Goal: Task Accomplishment & Management: Manage account settings

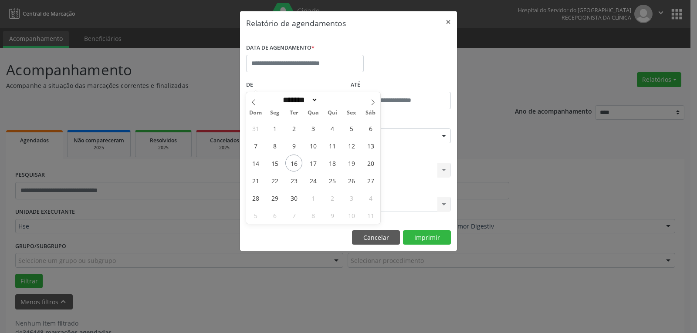
select select "*"
click at [292, 155] on span "16" at bounding box center [293, 163] width 17 height 17
type input "**********"
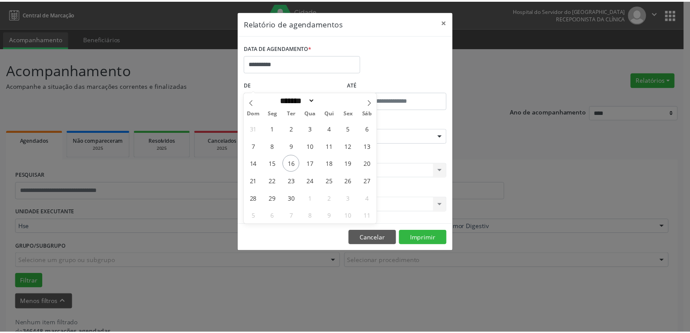
scroll to position [19, 0]
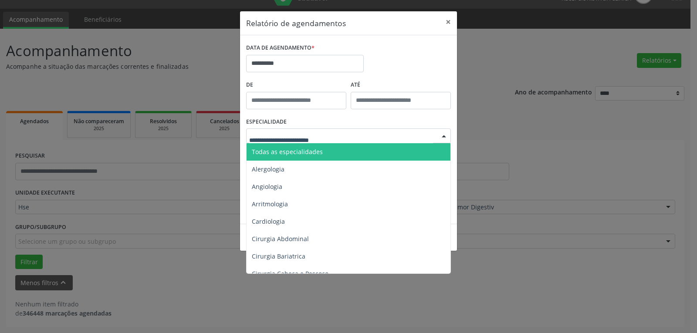
drag, startPoint x: 288, startPoint y: 153, endPoint x: 298, endPoint y: 153, distance: 10.0
click at [289, 153] on span "Todas as especialidades" at bounding box center [287, 152] width 71 height 8
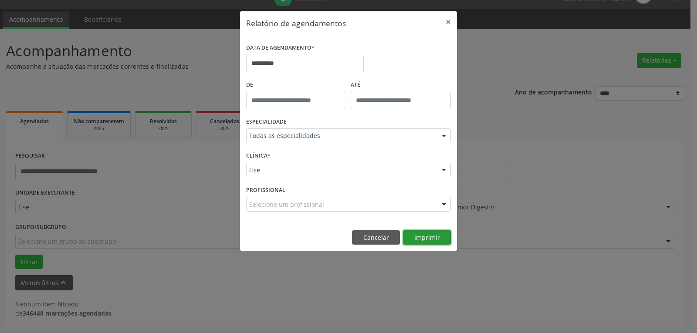
click at [431, 239] on button "Imprimir" at bounding box center [427, 237] width 48 height 15
click at [450, 21] on button "×" at bounding box center [447, 21] width 17 height 21
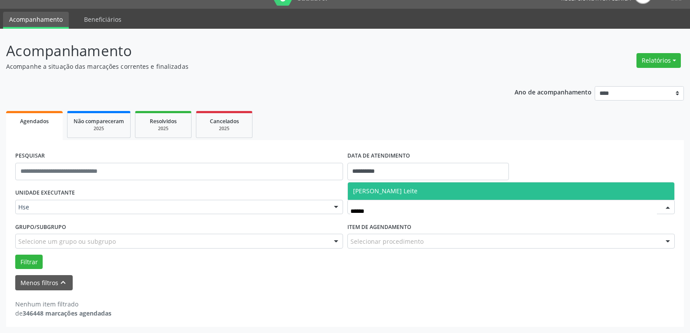
click at [433, 192] on span "[PERSON_NAME] Leite" at bounding box center [511, 190] width 327 height 17
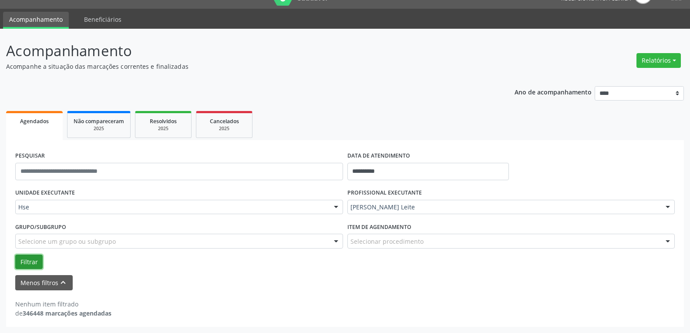
click at [33, 259] on button "Filtrar" at bounding box center [28, 262] width 27 height 15
drag, startPoint x: 165, startPoint y: 258, endPoint x: 397, endPoint y: 98, distance: 281.4
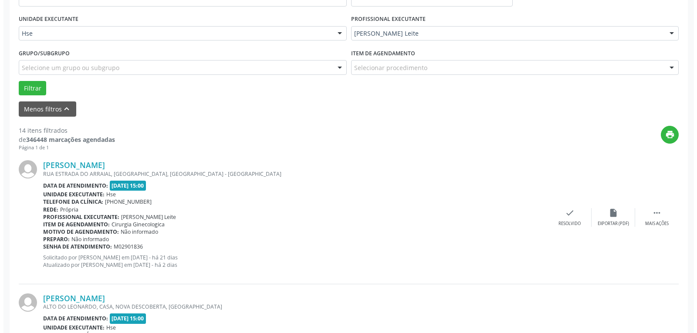
scroll to position [193, 0]
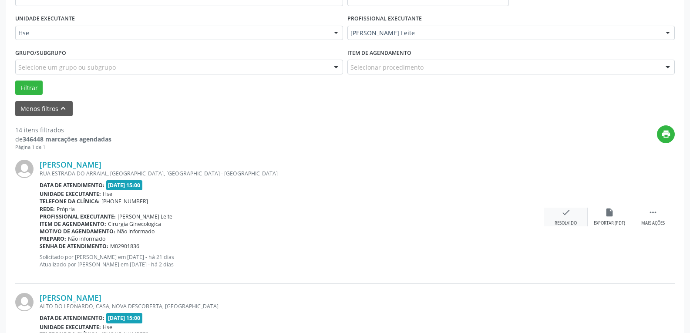
click at [576, 213] on div "check Resolvido" at bounding box center [566, 217] width 44 height 19
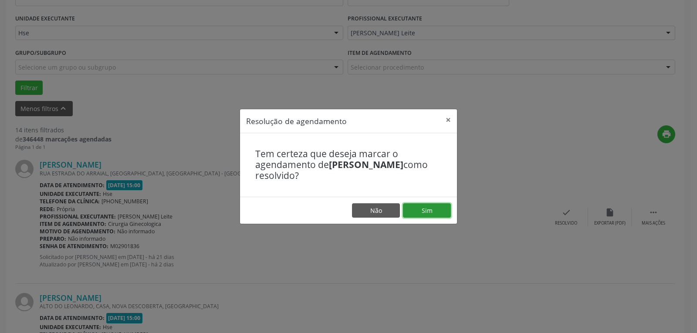
click at [416, 211] on button "Sim" at bounding box center [427, 210] width 48 height 15
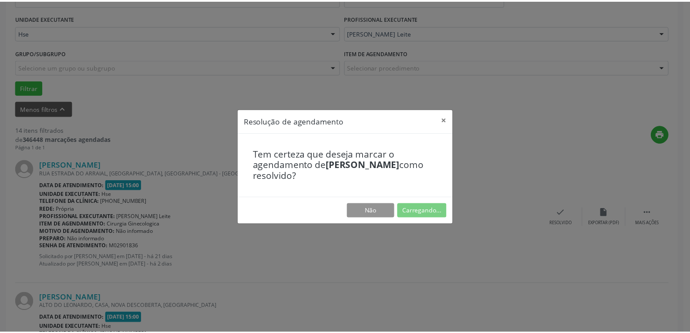
scroll to position [38, 0]
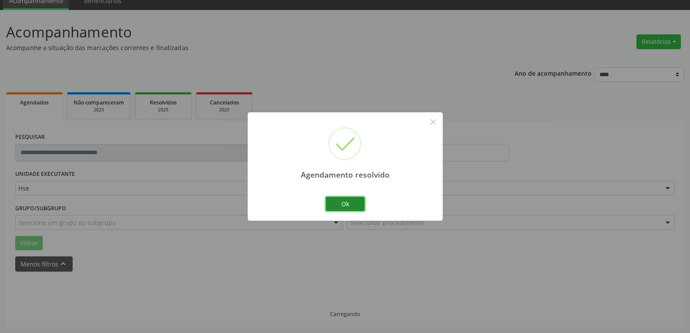
click at [330, 199] on button "Ok" at bounding box center [345, 204] width 39 height 15
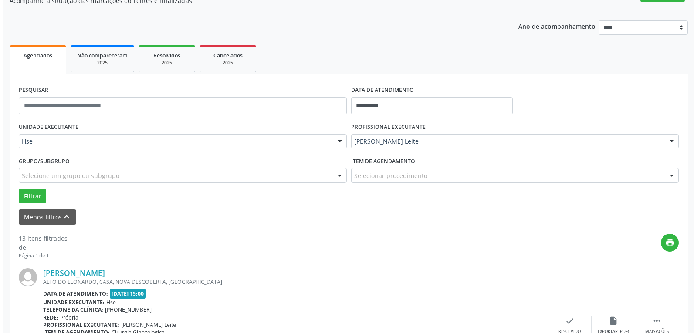
scroll to position [125, 0]
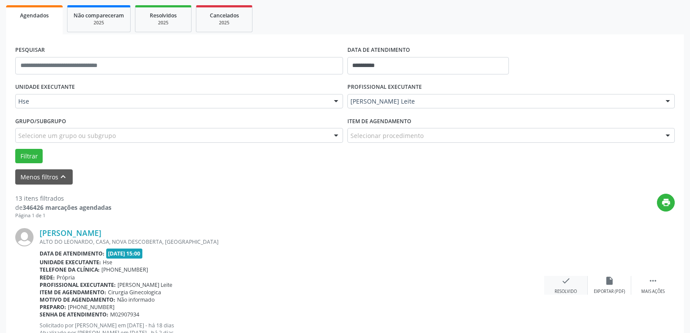
click at [559, 284] on div "check Resolvido" at bounding box center [566, 285] width 44 height 19
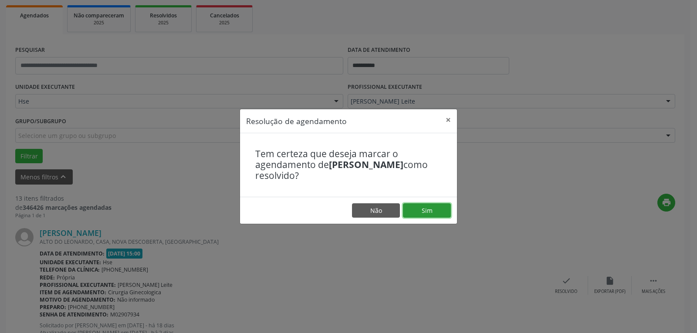
click at [443, 216] on button "Sim" at bounding box center [427, 210] width 48 height 15
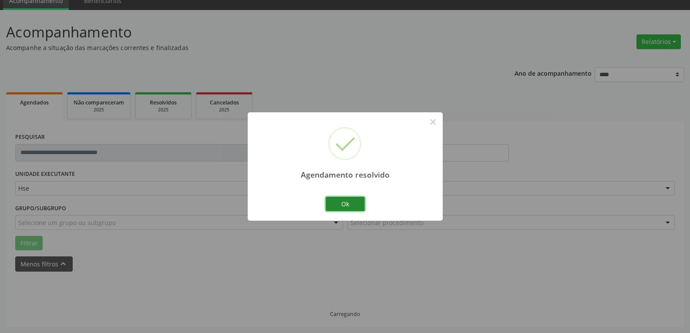
click at [330, 206] on button "Ok" at bounding box center [345, 204] width 39 height 15
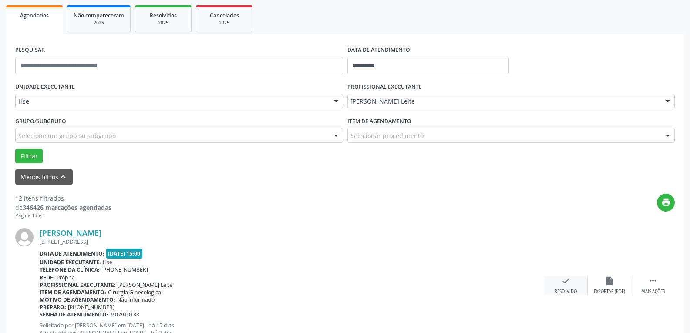
click at [585, 283] on div "check Resolvido" at bounding box center [566, 285] width 44 height 19
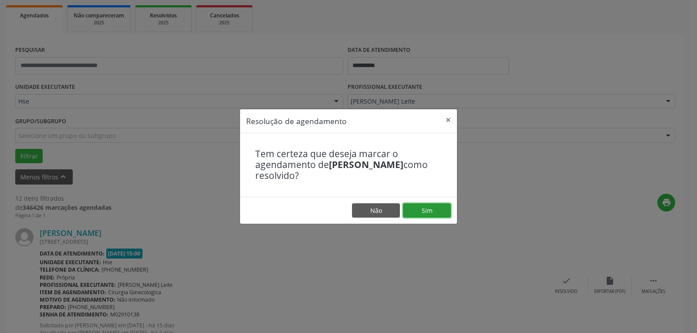
click at [435, 205] on button "Sim" at bounding box center [427, 210] width 48 height 15
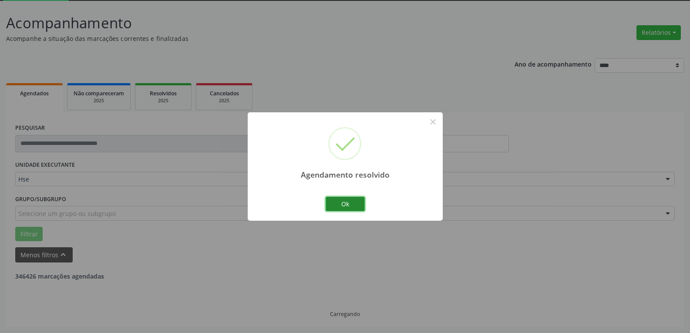
click at [354, 205] on button "Ok" at bounding box center [345, 204] width 39 height 15
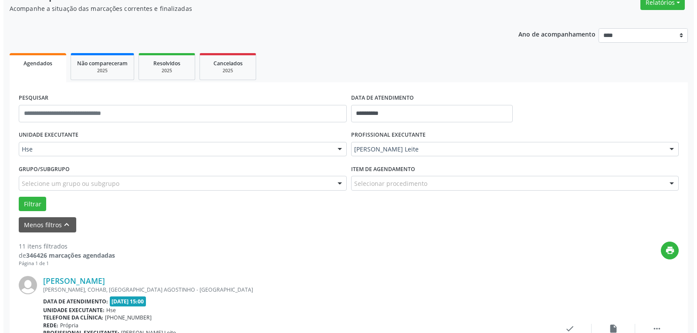
scroll to position [91, 0]
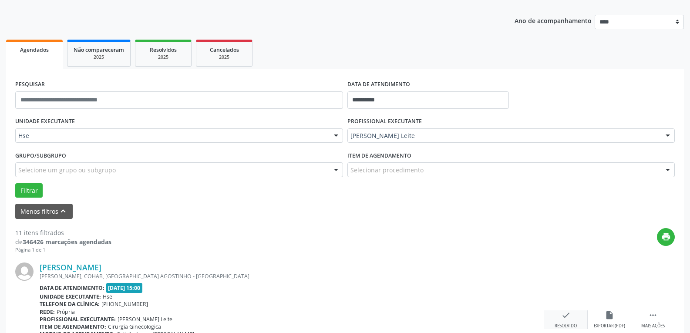
click at [565, 322] on div "check Resolvido" at bounding box center [566, 319] width 44 height 19
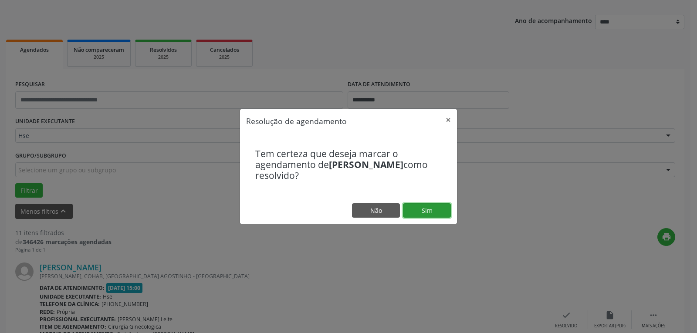
click at [426, 209] on button "Sim" at bounding box center [427, 210] width 48 height 15
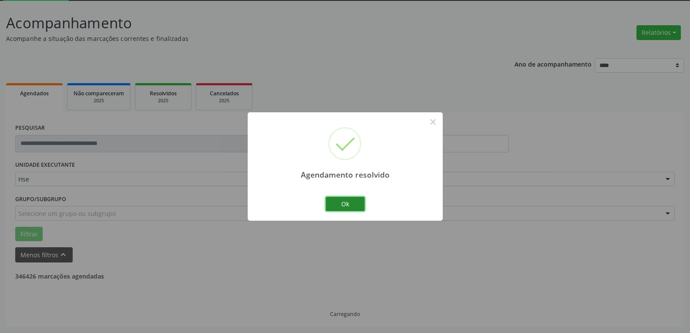
click at [343, 206] on button "Ok" at bounding box center [345, 204] width 39 height 15
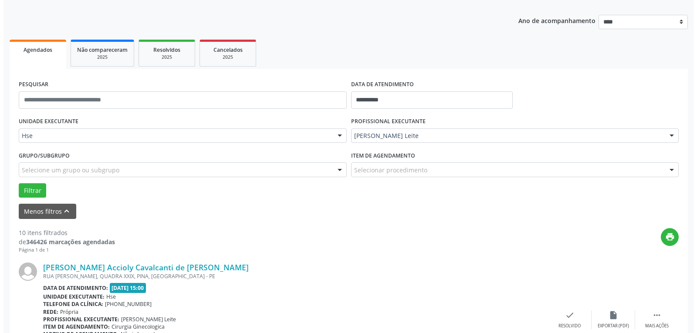
scroll to position [134, 0]
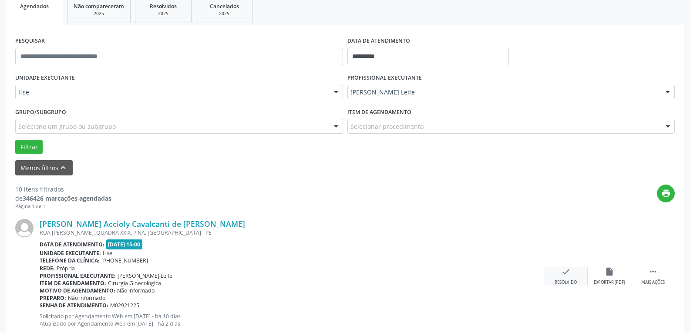
click at [569, 277] on div "check Resolvido" at bounding box center [566, 276] width 44 height 19
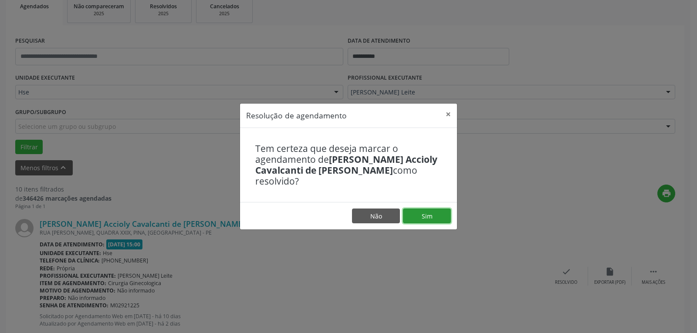
click at [431, 214] on button "Sim" at bounding box center [427, 216] width 48 height 15
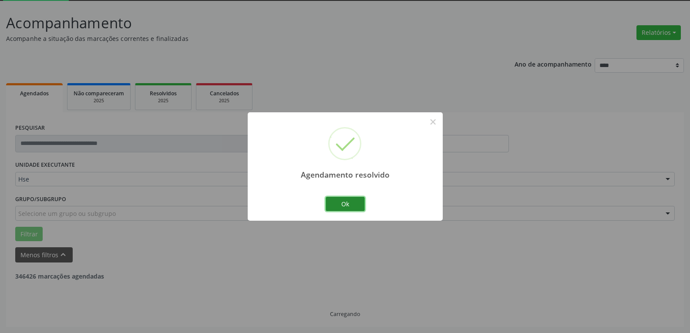
click at [351, 207] on button "Ok" at bounding box center [345, 204] width 39 height 15
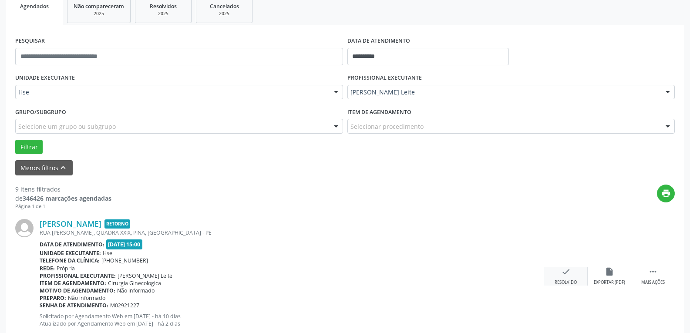
click at [562, 276] on icon "check" at bounding box center [566, 272] width 10 height 10
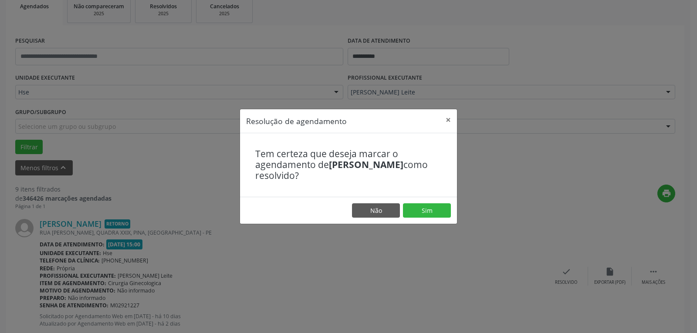
click at [423, 221] on footer "Não Sim" at bounding box center [348, 210] width 217 height 27
click at [430, 215] on button "Sim" at bounding box center [427, 210] width 48 height 15
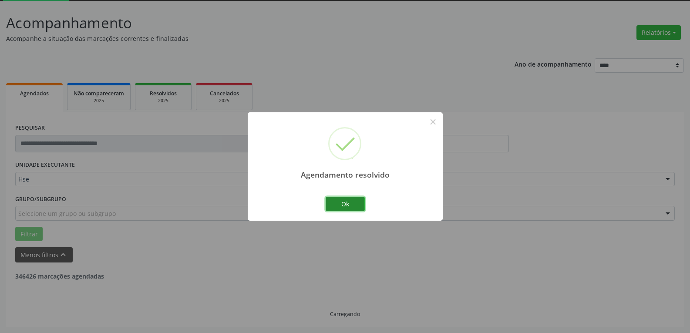
click at [361, 209] on button "Ok" at bounding box center [345, 204] width 39 height 15
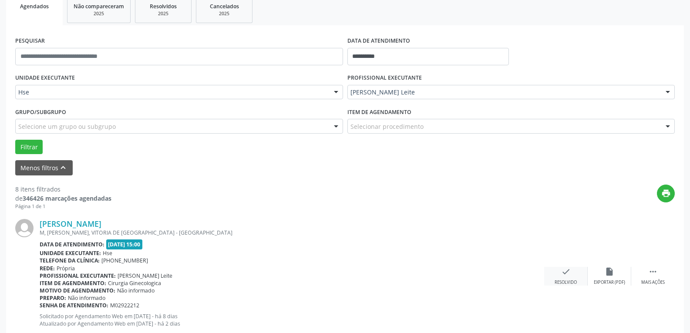
click at [566, 278] on div "check Resolvido" at bounding box center [566, 276] width 44 height 19
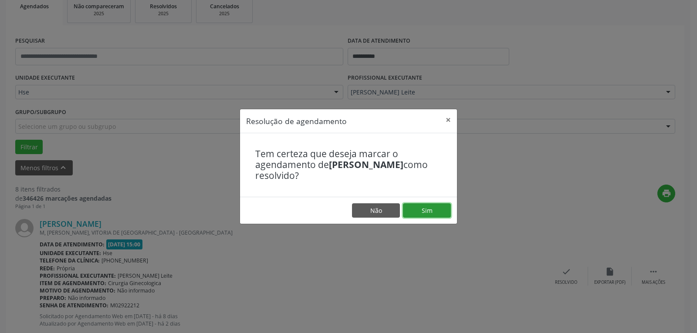
click at [435, 212] on button "Sim" at bounding box center [427, 210] width 48 height 15
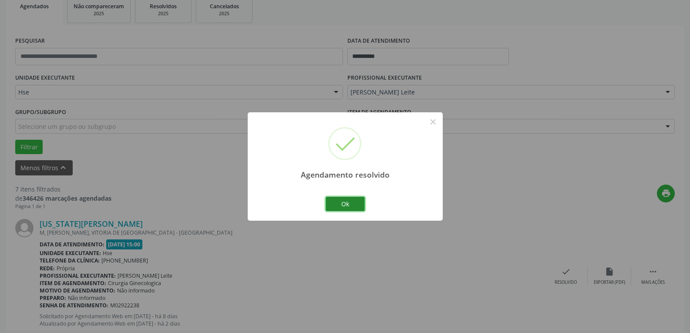
click at [353, 199] on button "Ok" at bounding box center [345, 204] width 39 height 15
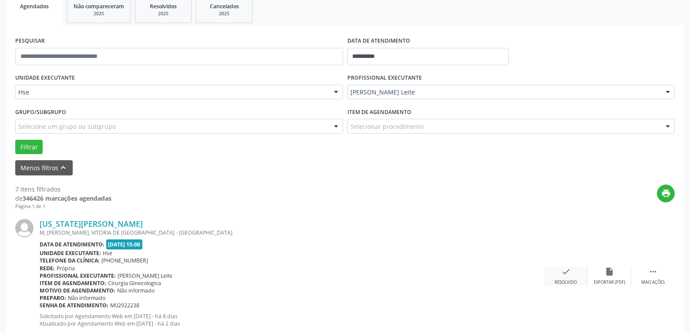
click at [566, 275] on icon "check" at bounding box center [566, 272] width 10 height 10
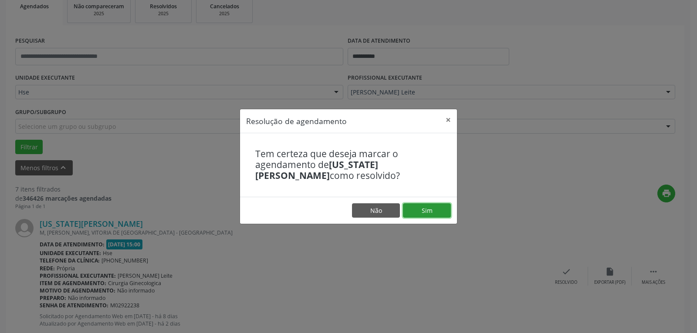
click at [431, 207] on button "Sim" at bounding box center [427, 210] width 48 height 15
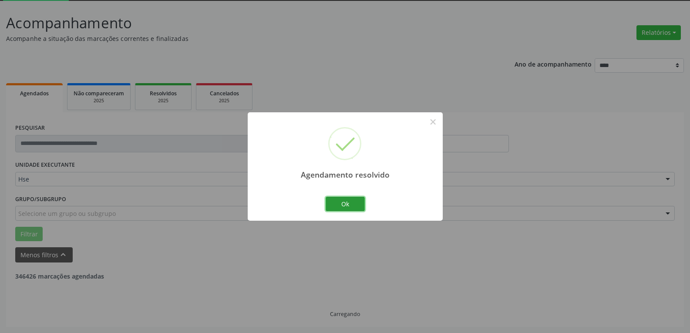
click at [340, 211] on button "Ok" at bounding box center [345, 204] width 39 height 15
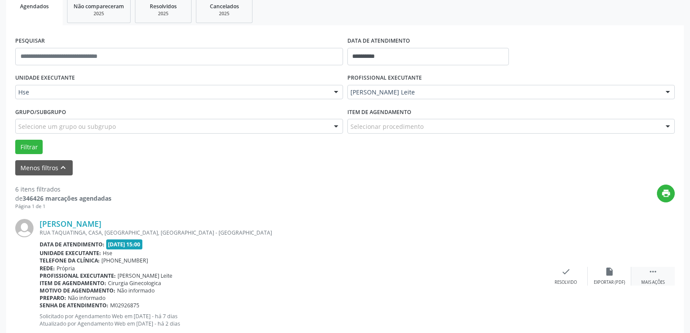
click at [662, 282] on div "Mais ações" at bounding box center [653, 283] width 24 height 6
click at [617, 269] on div "alarm_off Não compareceu" at bounding box center [610, 276] width 44 height 19
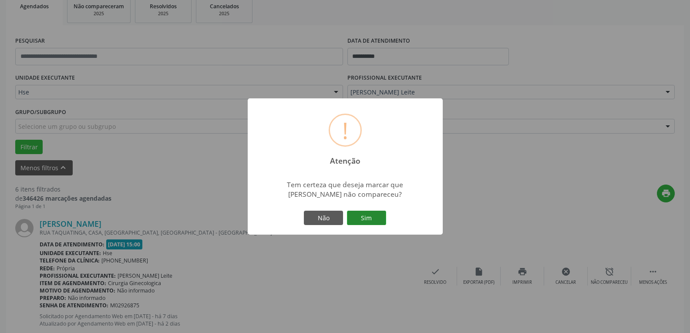
click at [359, 215] on button "Sim" at bounding box center [366, 218] width 39 height 15
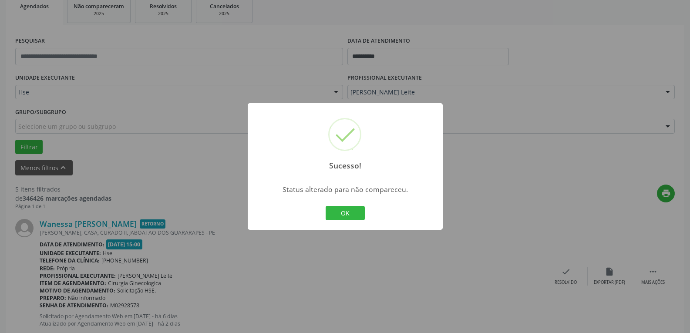
click at [359, 215] on button "OK" at bounding box center [345, 213] width 39 height 15
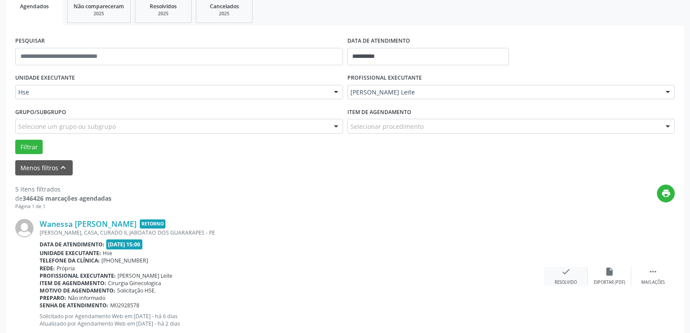
click at [569, 269] on icon "check" at bounding box center [566, 272] width 10 height 10
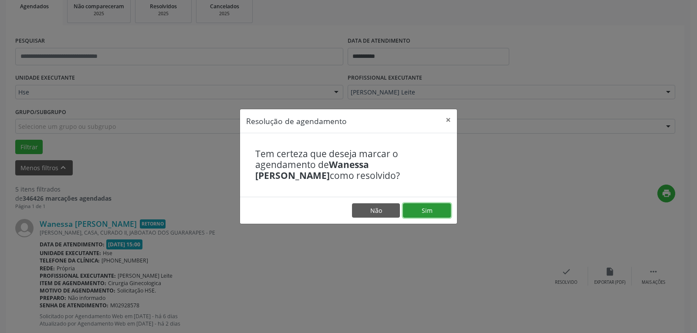
click at [439, 216] on button "Sim" at bounding box center [427, 210] width 48 height 15
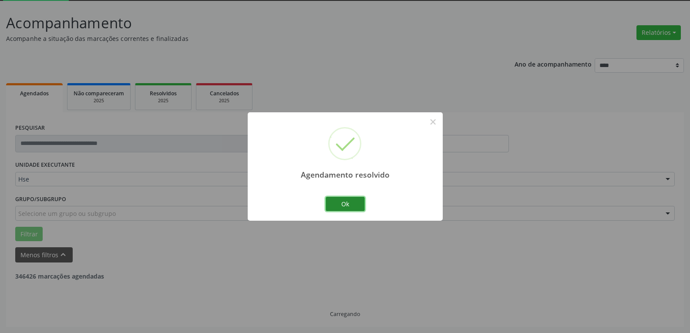
click at [339, 197] on button "Ok" at bounding box center [345, 204] width 39 height 15
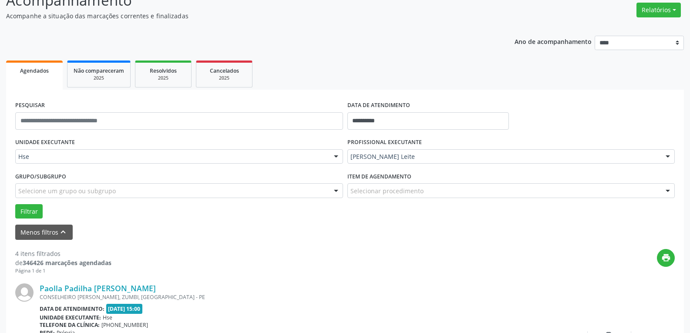
scroll to position [91, 0]
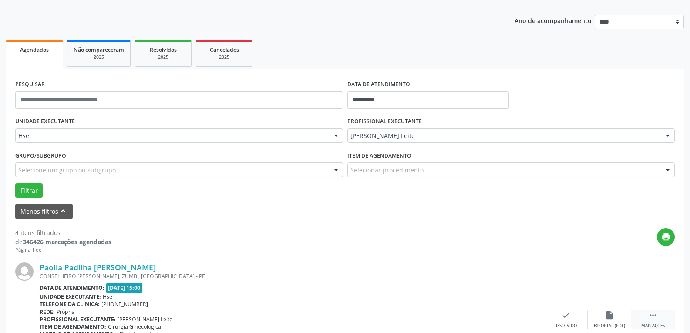
drag, startPoint x: 655, startPoint y: 317, endPoint x: 644, endPoint y: 315, distance: 11.0
click at [654, 317] on icon "" at bounding box center [653, 315] width 10 height 10
click at [610, 325] on div "Não compareceu" at bounding box center [609, 326] width 37 height 6
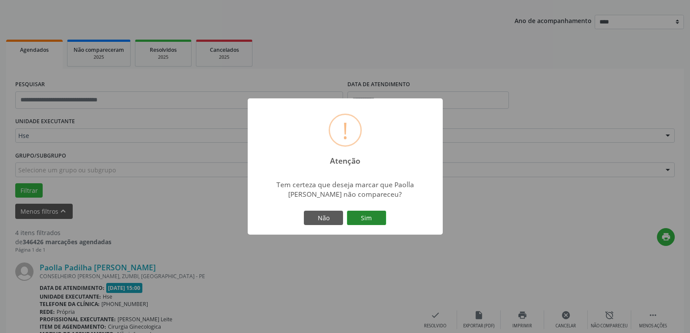
click at [358, 218] on button "Sim" at bounding box center [366, 218] width 39 height 15
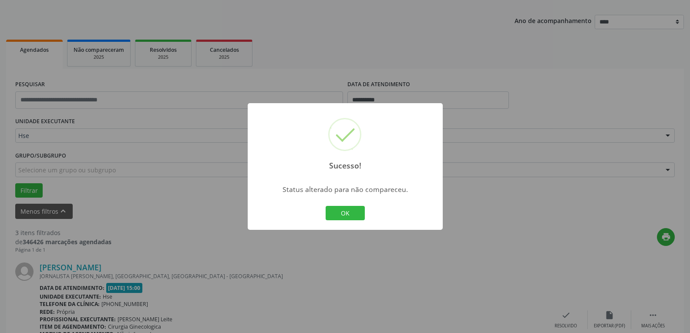
click at [346, 203] on div "Sucesso! × Status alterado para não compareceu. OK Cancel" at bounding box center [345, 166] width 195 height 127
click at [350, 214] on button "OK" at bounding box center [345, 213] width 39 height 15
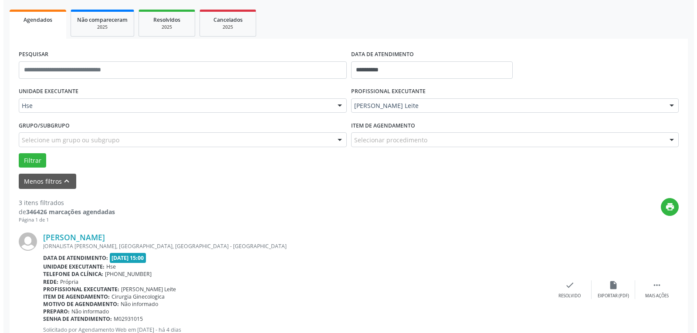
scroll to position [134, 0]
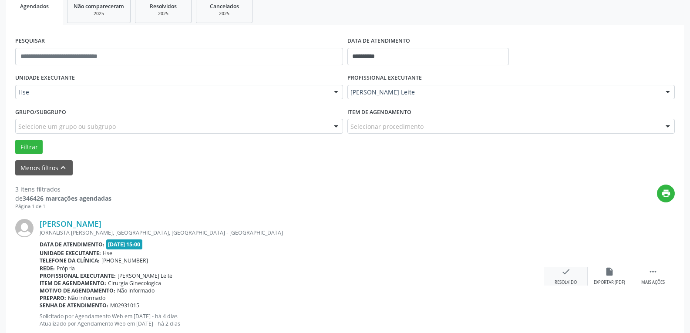
click at [573, 278] on div "check Resolvido" at bounding box center [566, 276] width 44 height 19
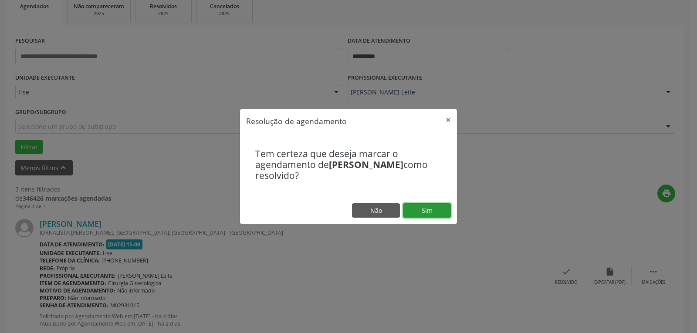
click at [433, 211] on button "Sim" at bounding box center [427, 210] width 48 height 15
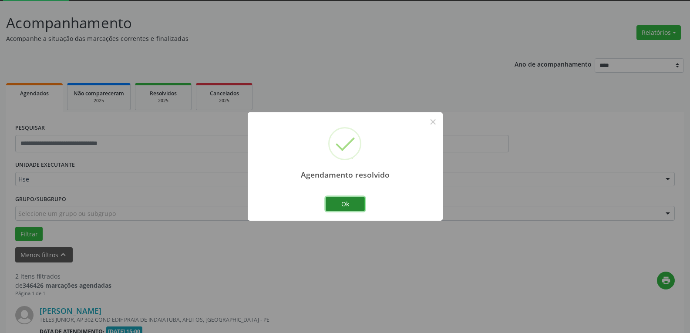
click at [358, 199] on button "Ok" at bounding box center [345, 204] width 39 height 15
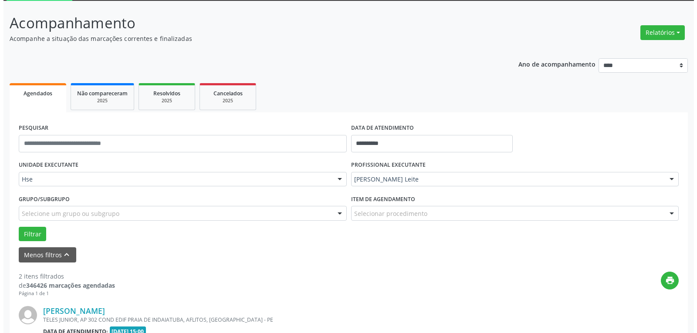
scroll to position [91, 0]
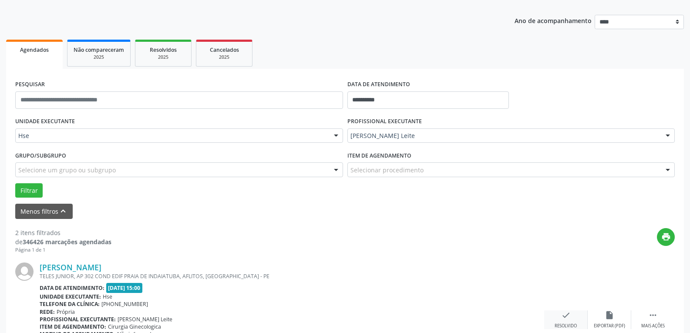
click at [566, 317] on icon "check" at bounding box center [566, 315] width 10 height 10
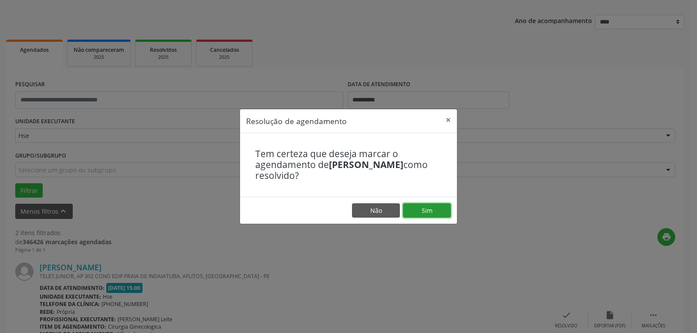
click at [432, 209] on button "Sim" at bounding box center [427, 210] width 48 height 15
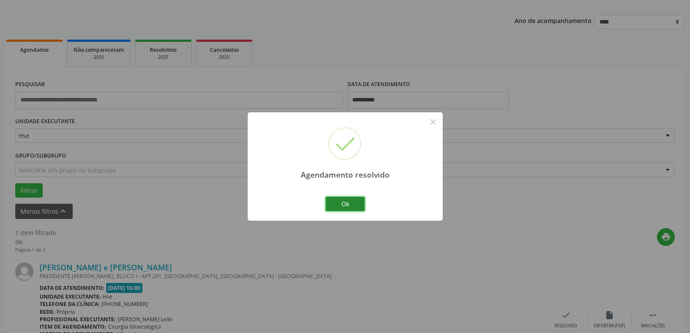
click at [346, 203] on button "Ok" at bounding box center [345, 204] width 39 height 15
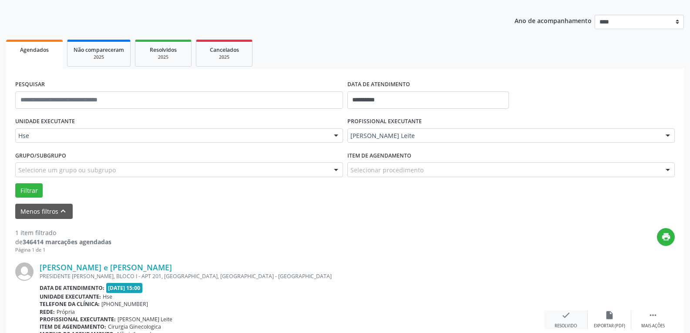
click at [562, 310] on icon "check" at bounding box center [566, 315] width 10 height 10
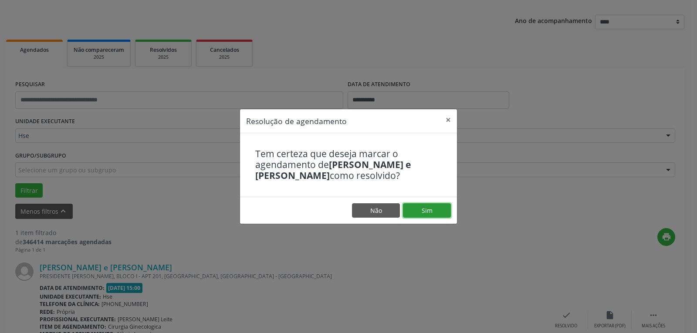
click at [425, 213] on button "Sim" at bounding box center [427, 210] width 48 height 15
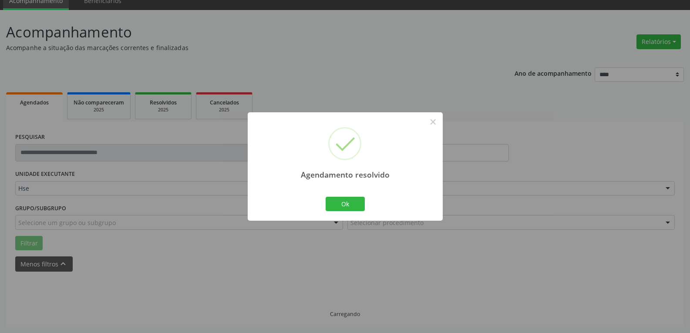
scroll to position [19, 0]
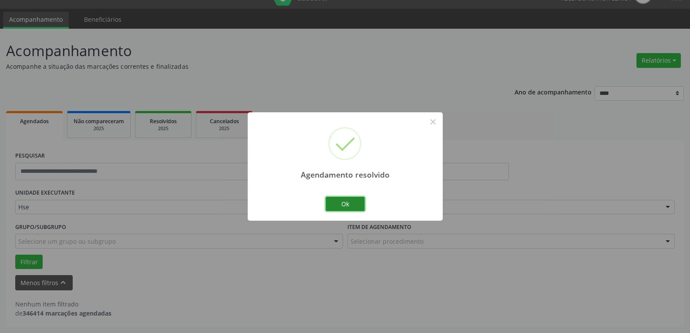
click at [344, 199] on button "Ok" at bounding box center [345, 204] width 39 height 15
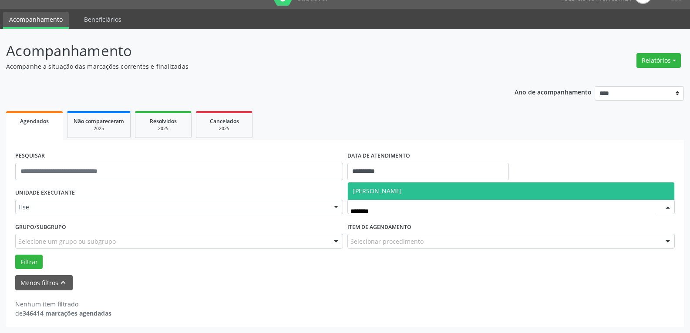
click at [402, 191] on span "[PERSON_NAME]" at bounding box center [377, 191] width 49 height 8
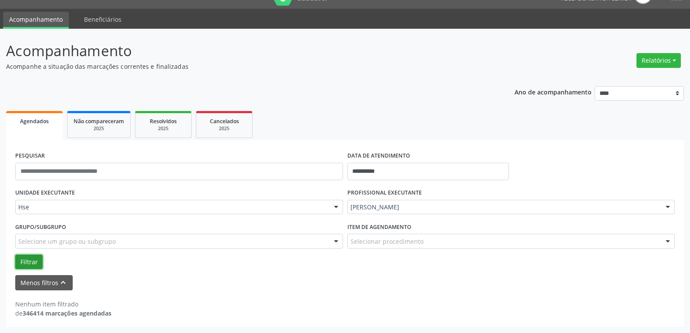
click at [28, 258] on button "Filtrar" at bounding box center [28, 262] width 27 height 15
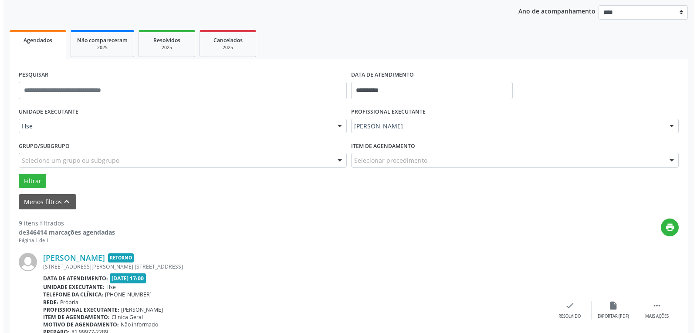
scroll to position [106, 0]
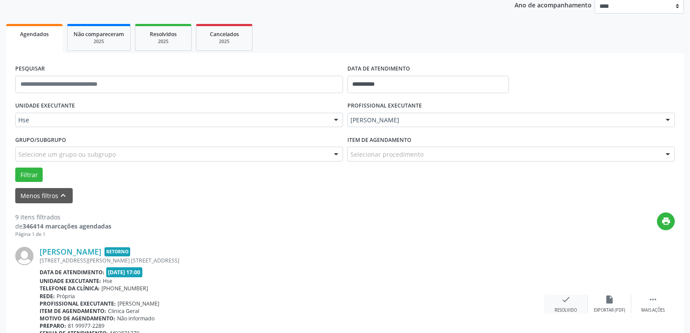
click at [560, 303] on div "check Resolvido" at bounding box center [566, 304] width 44 height 19
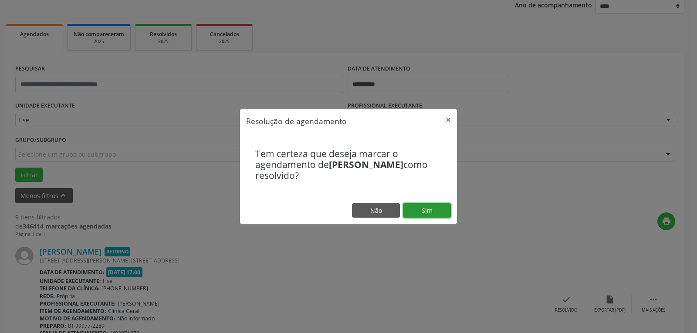
click at [433, 209] on button "Sim" at bounding box center [427, 210] width 48 height 15
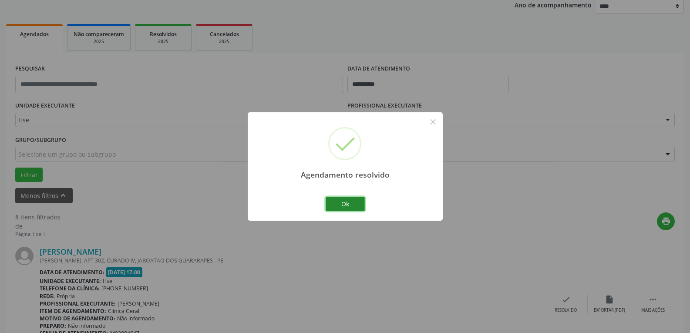
click at [339, 199] on button "Ok" at bounding box center [345, 204] width 39 height 15
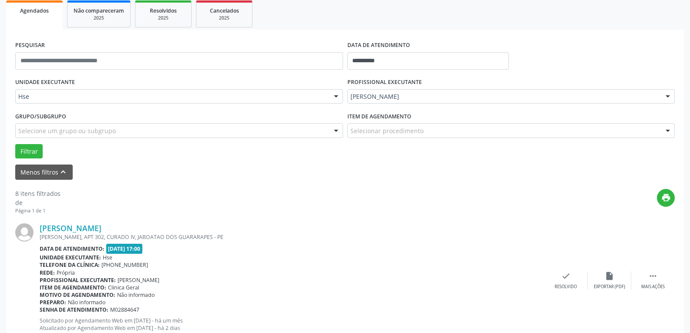
scroll to position [150, 0]
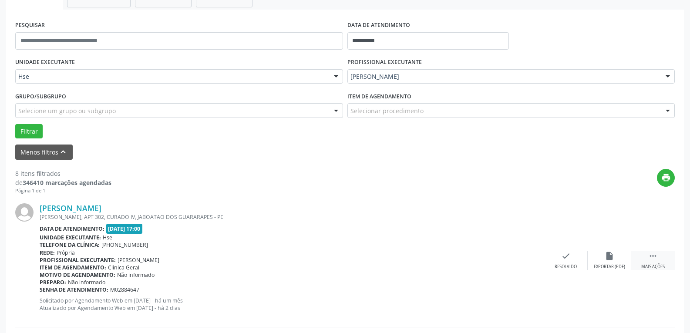
click at [656, 255] on icon "" at bounding box center [653, 256] width 10 height 10
click at [613, 255] on icon "alarm_off" at bounding box center [610, 256] width 10 height 10
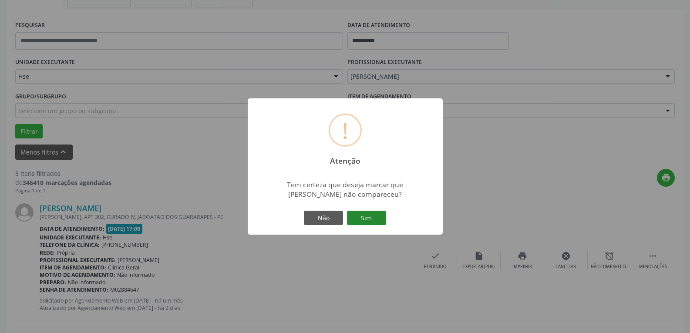
click at [370, 211] on button "Sim" at bounding box center [366, 218] width 39 height 15
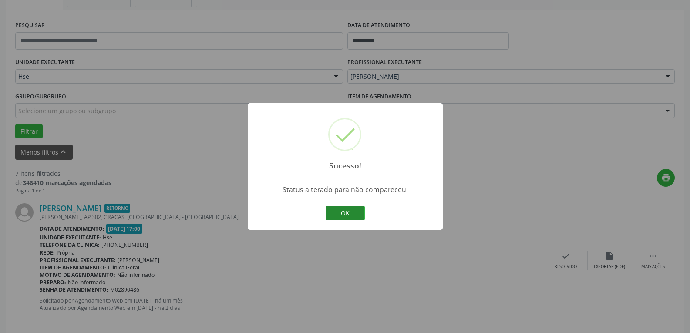
click at [356, 208] on button "OK" at bounding box center [345, 213] width 39 height 15
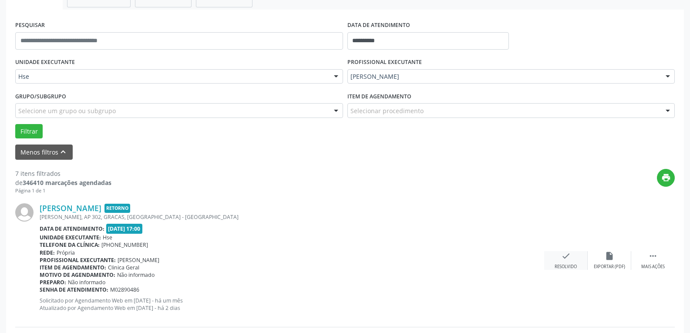
click at [560, 256] on div "check Resolvido" at bounding box center [566, 260] width 44 height 19
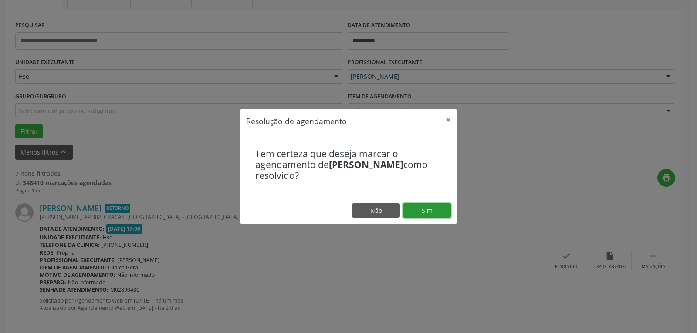
click at [424, 206] on button "Sim" at bounding box center [427, 210] width 48 height 15
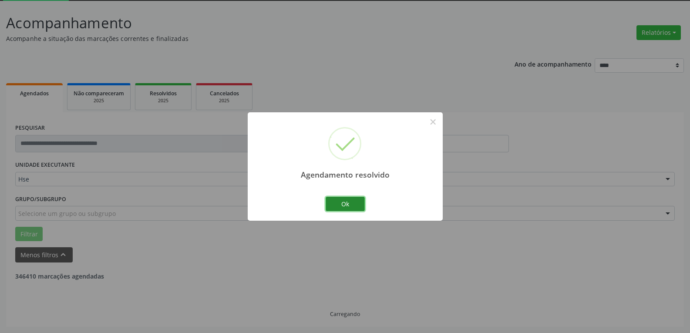
click at [341, 204] on button "Ok" at bounding box center [345, 204] width 39 height 15
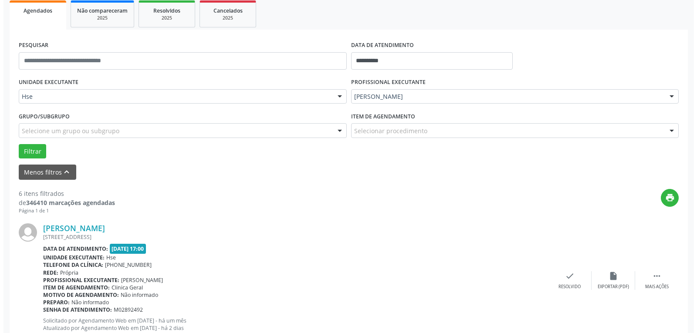
scroll to position [134, 0]
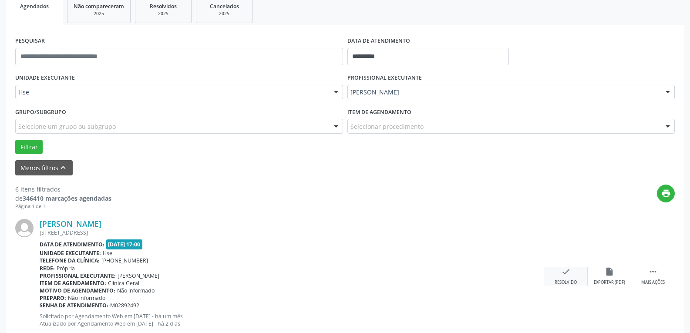
click at [573, 272] on div "check Resolvido" at bounding box center [566, 276] width 44 height 19
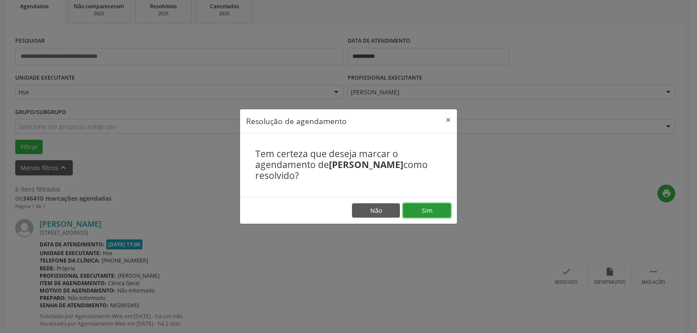
click at [420, 208] on button "Sim" at bounding box center [427, 210] width 48 height 15
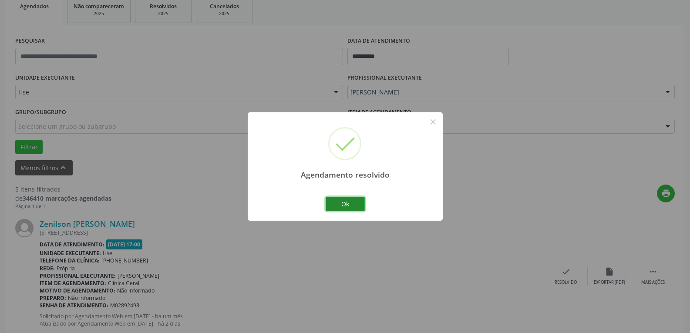
click at [349, 203] on button "Ok" at bounding box center [345, 204] width 39 height 15
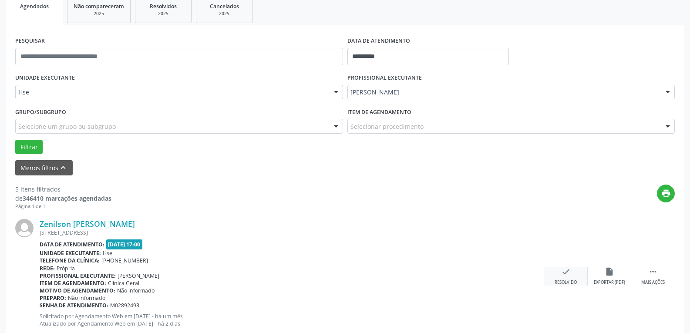
click at [572, 271] on div "check Resolvido" at bounding box center [566, 276] width 44 height 19
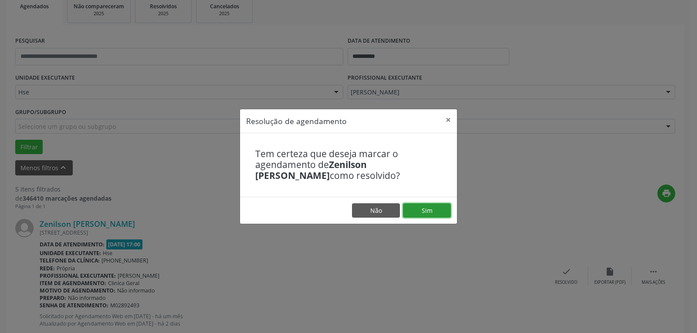
click at [426, 212] on button "Sim" at bounding box center [427, 210] width 48 height 15
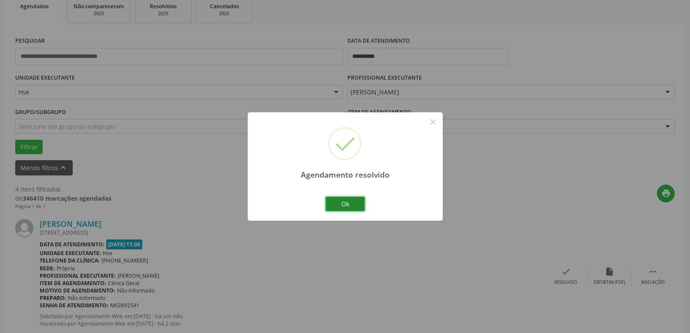
click at [344, 202] on button "Ok" at bounding box center [345, 204] width 39 height 15
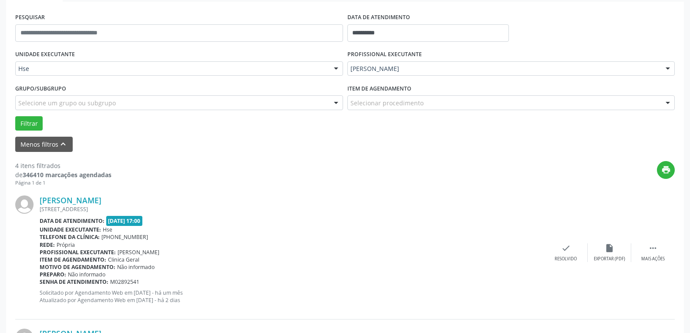
scroll to position [178, 0]
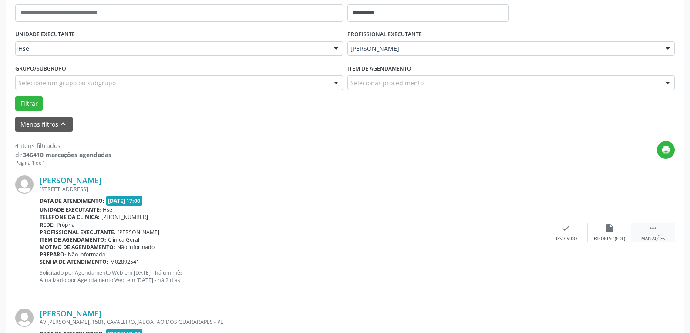
click at [639, 234] on div " Mais ações" at bounding box center [653, 232] width 44 height 19
click at [595, 228] on div "alarm_off Não compareceu" at bounding box center [610, 232] width 44 height 19
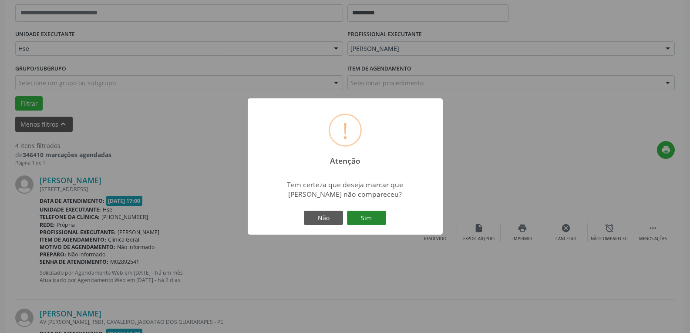
click at [364, 213] on button "Sim" at bounding box center [366, 218] width 39 height 15
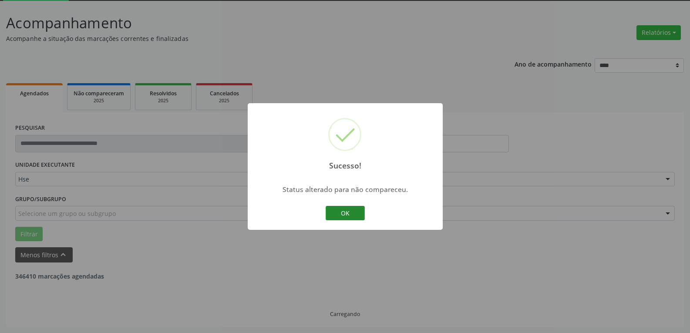
click at [333, 212] on button "OK" at bounding box center [345, 213] width 39 height 15
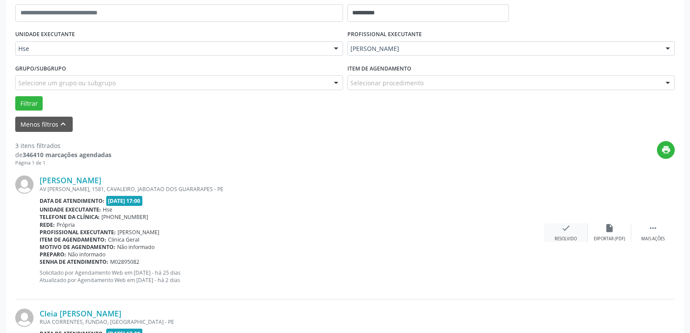
click at [564, 236] on div "Resolvido" at bounding box center [566, 239] width 22 height 6
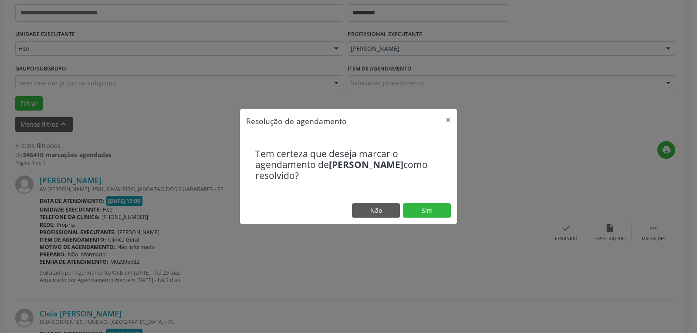
click at [401, 208] on footer "Não Sim" at bounding box center [348, 210] width 217 height 27
click at [429, 214] on button "Sim" at bounding box center [427, 210] width 48 height 15
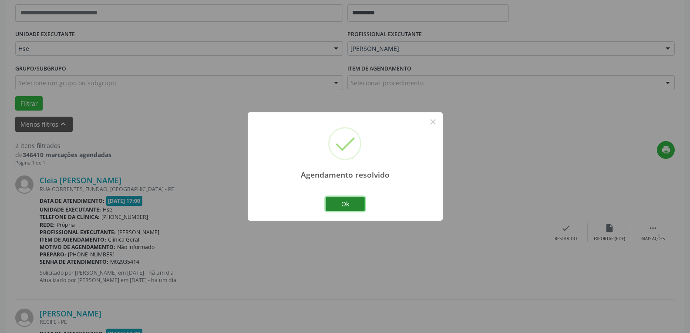
click at [344, 199] on button "Ok" at bounding box center [345, 204] width 39 height 15
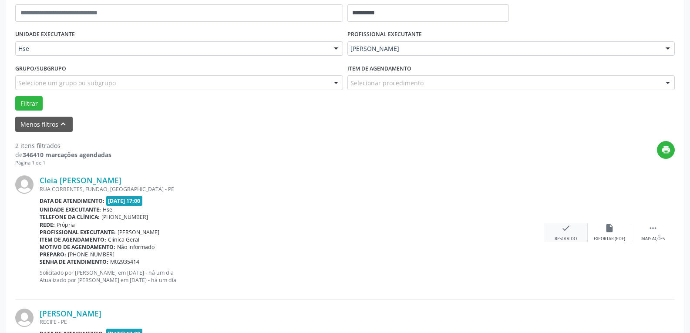
click at [576, 231] on div "check Resolvido" at bounding box center [566, 232] width 44 height 19
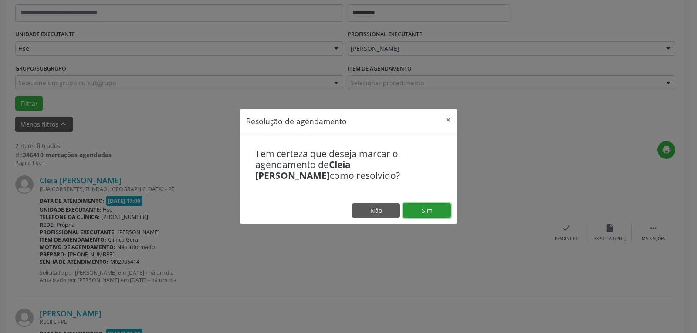
click at [424, 210] on button "Sim" at bounding box center [427, 210] width 48 height 15
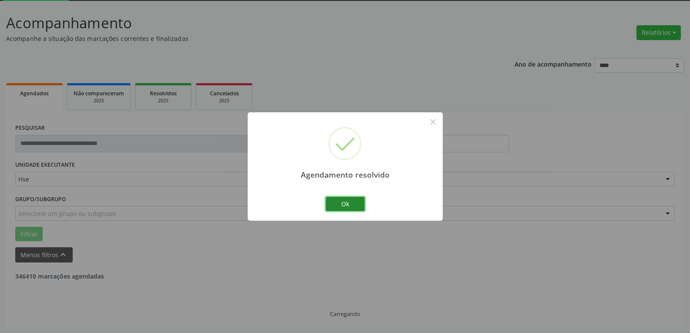
click at [353, 205] on button "Ok" at bounding box center [345, 204] width 39 height 15
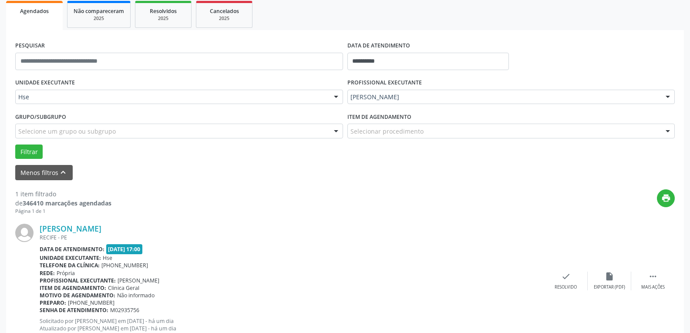
scroll to position [134, 0]
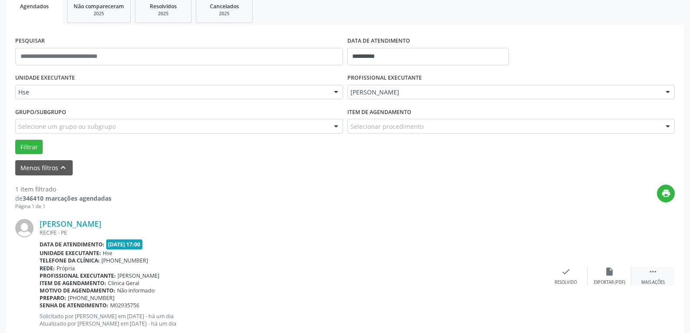
click at [633, 270] on div " Mais ações" at bounding box center [653, 276] width 44 height 19
click at [605, 274] on icon "alarm_off" at bounding box center [610, 272] width 10 height 10
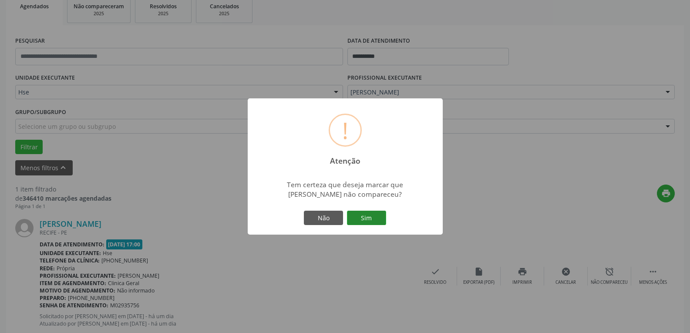
click at [367, 213] on button "Sim" at bounding box center [366, 218] width 39 height 15
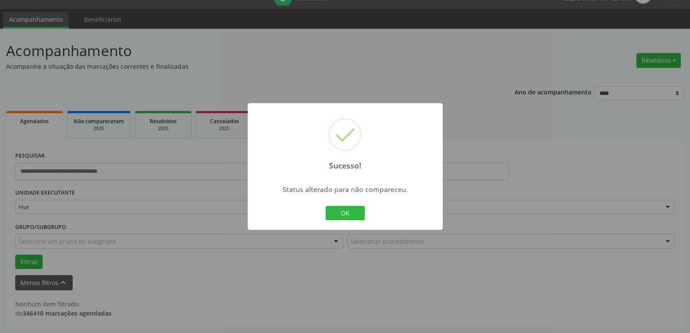
scroll to position [19, 0]
drag, startPoint x: 359, startPoint y: 212, endPoint x: 359, endPoint y: 206, distance: 6.1
click at [359, 212] on button "OK" at bounding box center [345, 213] width 39 height 15
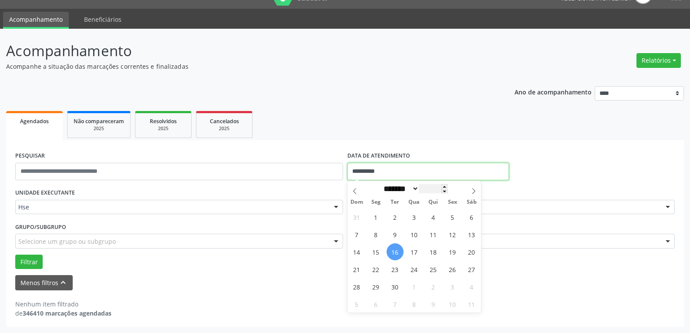
click at [440, 185] on body "**********" at bounding box center [345, 147] width 690 height 333
click at [465, 127] on ul "Agendados Não compareceram 2025 Resolvidos 2025 Cancelados 2025" at bounding box center [345, 124] width 678 height 31
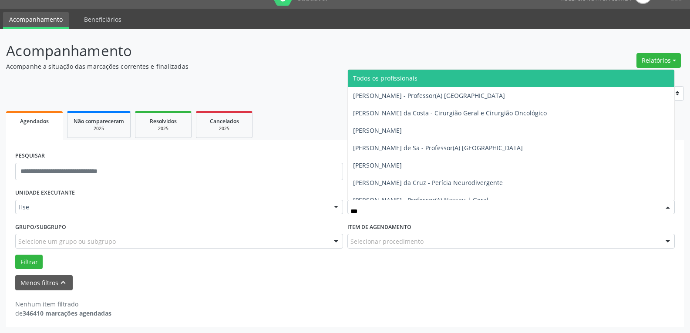
type input "****"
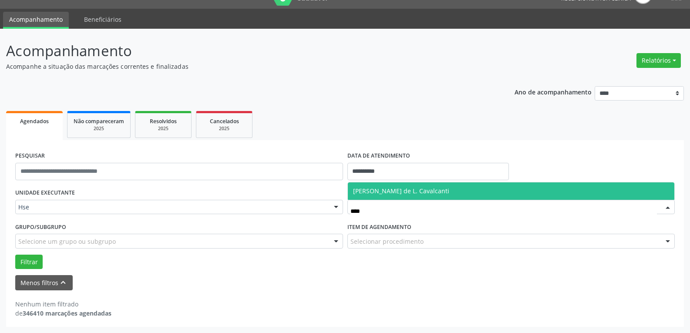
click at [427, 191] on span "[PERSON_NAME] de L. Cavalcanti" at bounding box center [401, 191] width 96 height 8
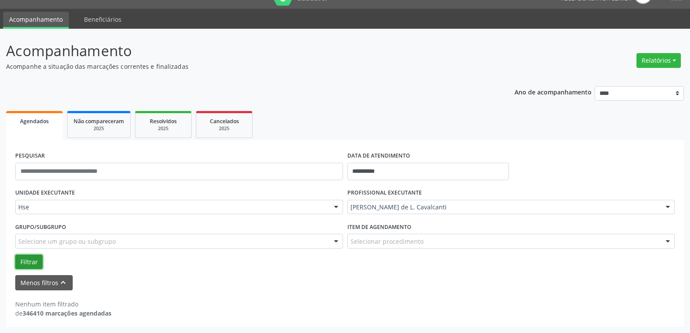
click at [35, 257] on button "Filtrar" at bounding box center [28, 262] width 27 height 15
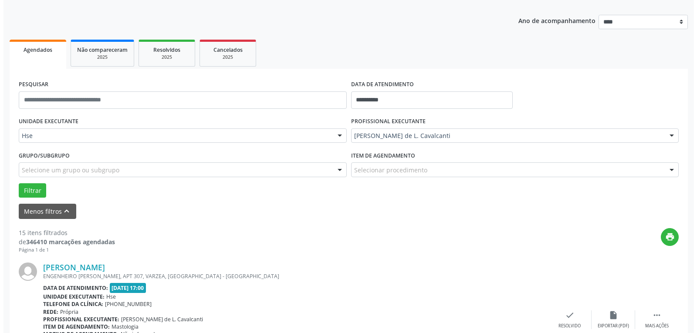
scroll to position [106, 0]
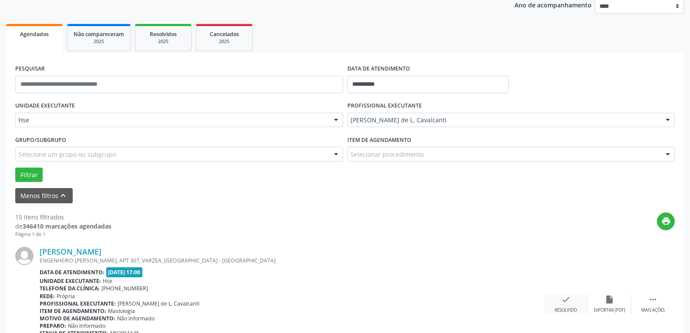
click at [565, 305] on div "check Resolvido" at bounding box center [566, 304] width 44 height 19
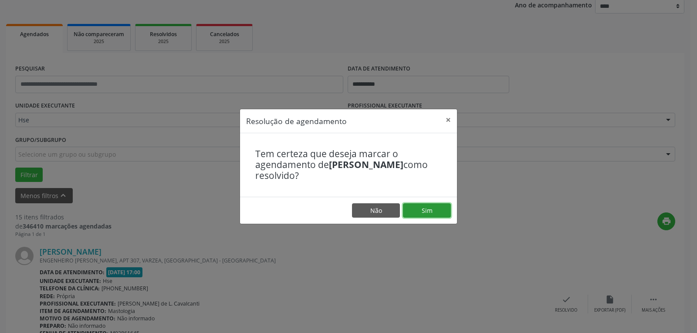
click at [430, 215] on button "Sim" at bounding box center [427, 210] width 48 height 15
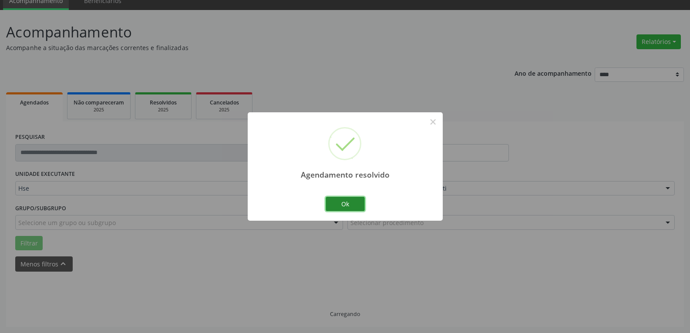
click at [344, 205] on button "Ok" at bounding box center [345, 204] width 39 height 15
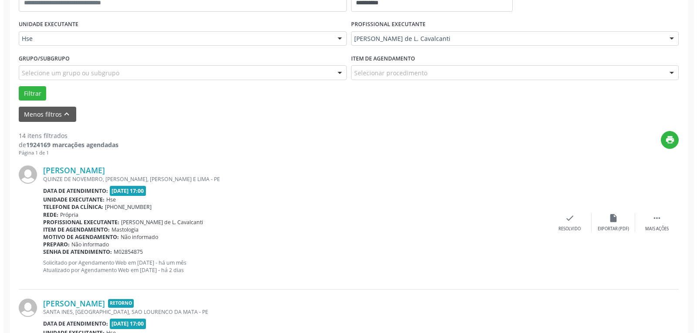
scroll to position [193, 0]
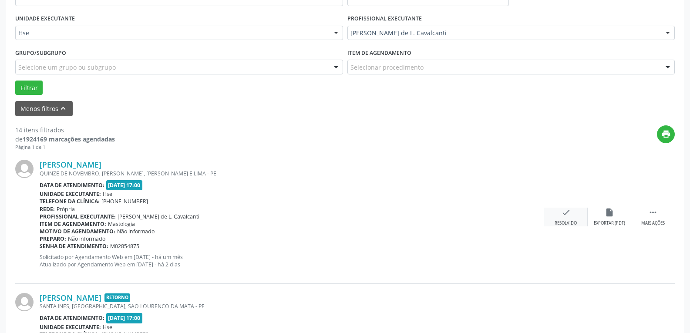
click at [569, 221] on div "Resolvido" at bounding box center [566, 223] width 22 height 6
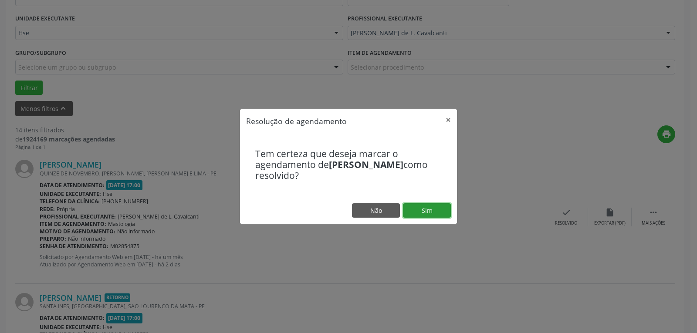
click at [437, 209] on button "Sim" at bounding box center [427, 210] width 48 height 15
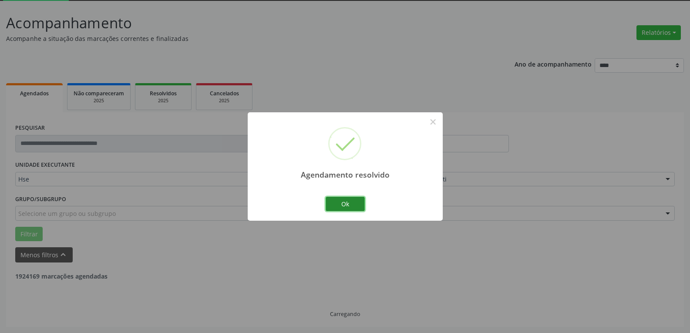
click at [354, 203] on button "Ok" at bounding box center [345, 204] width 39 height 15
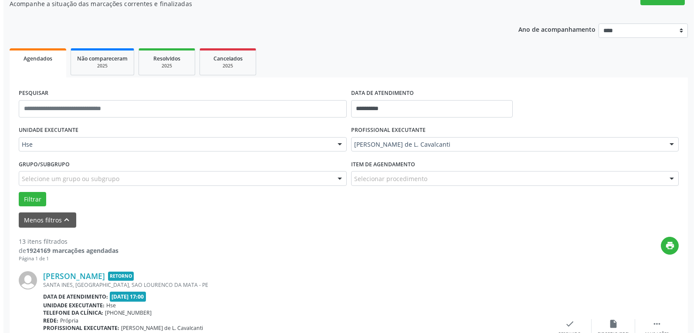
scroll to position [221, 0]
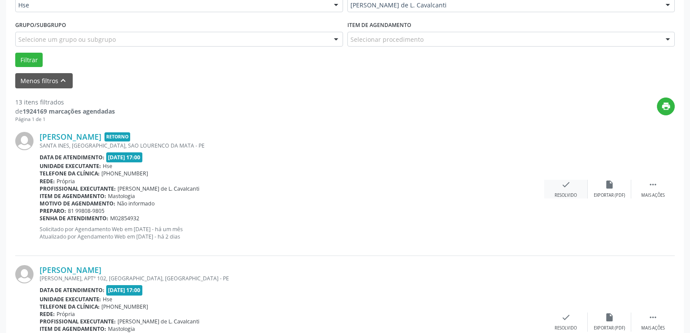
click at [568, 189] on icon "check" at bounding box center [566, 185] width 10 height 10
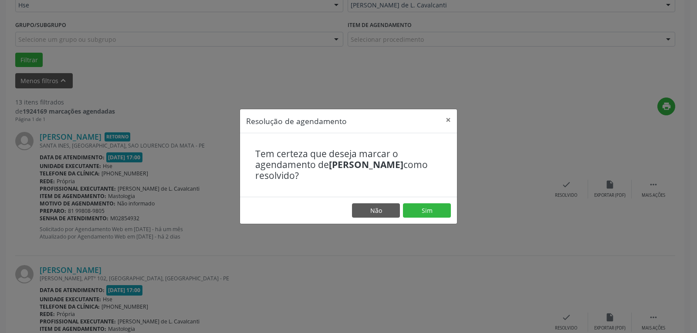
click at [426, 202] on footer "Não Sim" at bounding box center [348, 210] width 217 height 27
click at [426, 205] on button "Sim" at bounding box center [427, 210] width 48 height 15
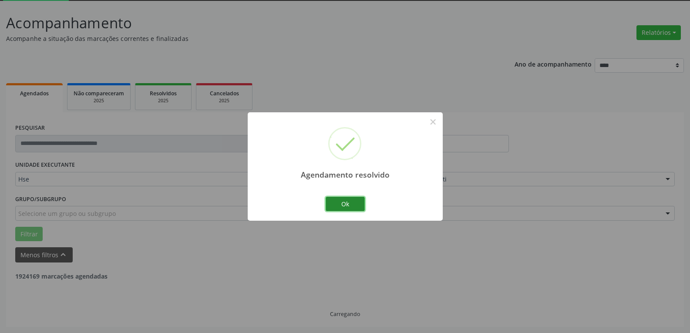
click at [349, 202] on button "Ok" at bounding box center [345, 204] width 39 height 15
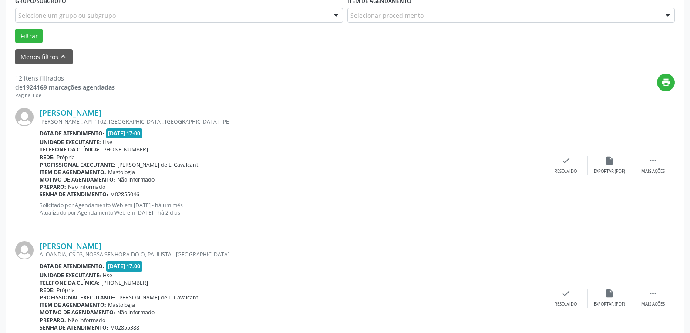
scroll to position [265, 0]
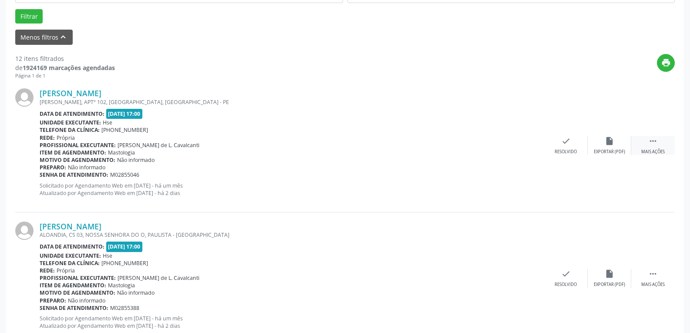
click at [652, 145] on icon "" at bounding box center [653, 141] width 10 height 10
click at [608, 151] on div "Não compareceu" at bounding box center [609, 152] width 37 height 6
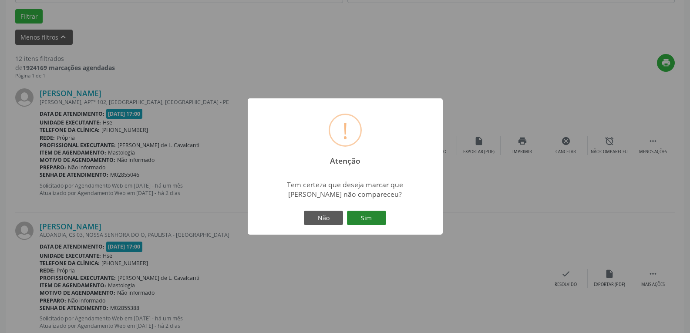
click at [367, 220] on button "Sim" at bounding box center [366, 218] width 39 height 15
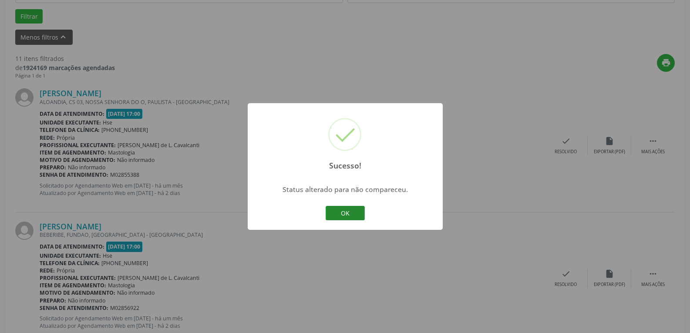
click at [345, 215] on button "OK" at bounding box center [345, 213] width 39 height 15
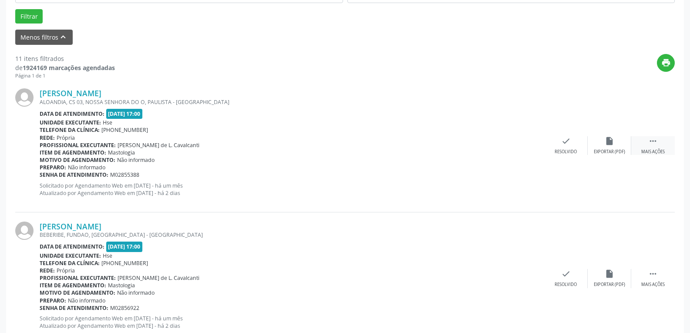
drag, startPoint x: 655, startPoint y: 150, endPoint x: 643, endPoint y: 148, distance: 12.3
click at [655, 150] on div "Mais ações" at bounding box center [653, 152] width 24 height 6
click at [593, 147] on div "alarm_off Não compareceu" at bounding box center [610, 145] width 44 height 19
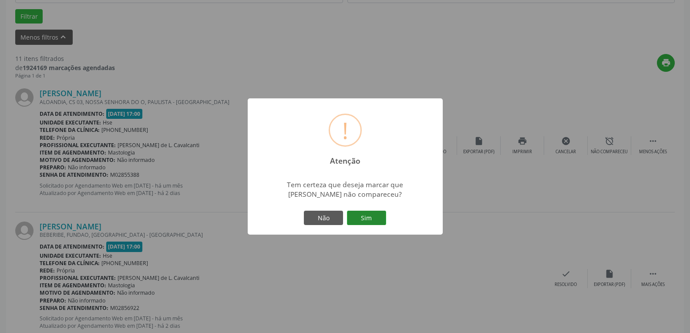
click at [372, 221] on button "Sim" at bounding box center [366, 218] width 39 height 15
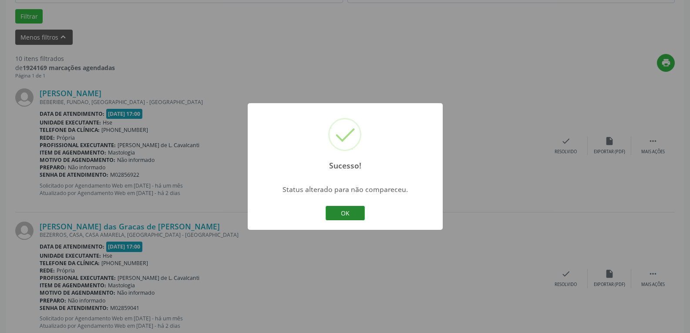
click at [356, 216] on button "OK" at bounding box center [345, 213] width 39 height 15
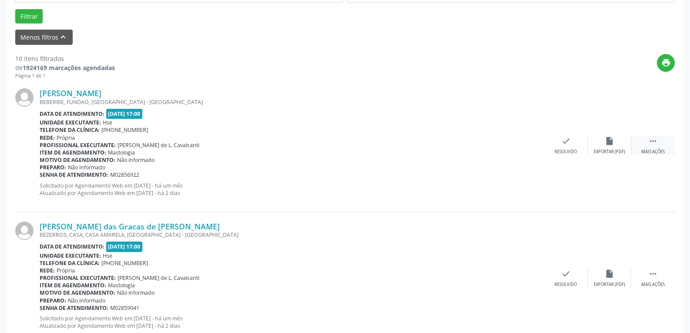
click at [655, 150] on div "Mais ações" at bounding box center [653, 152] width 24 height 6
click at [611, 139] on icon "alarm_off" at bounding box center [610, 141] width 10 height 10
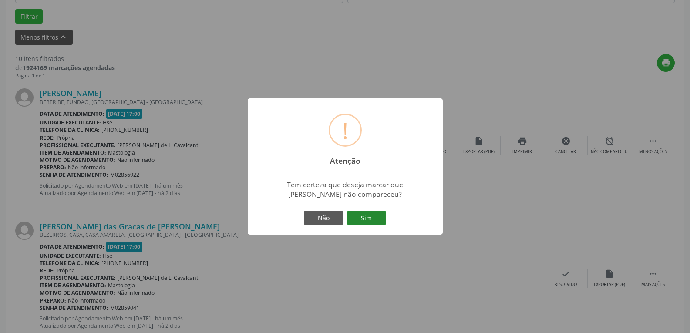
click at [357, 213] on button "Sim" at bounding box center [366, 218] width 39 height 15
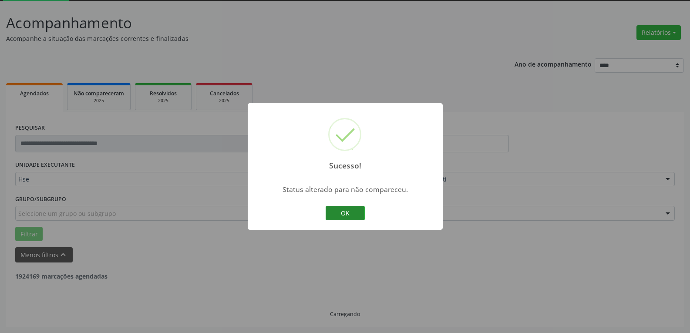
click at [347, 208] on button "OK" at bounding box center [345, 213] width 39 height 15
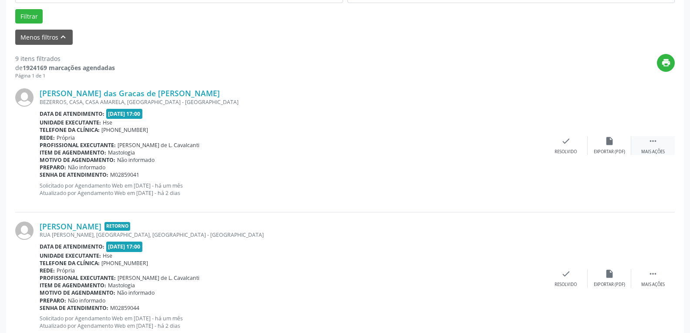
click at [664, 148] on div " Mais ações" at bounding box center [653, 145] width 44 height 19
click at [610, 146] on div "alarm_off Não compareceu" at bounding box center [610, 145] width 44 height 19
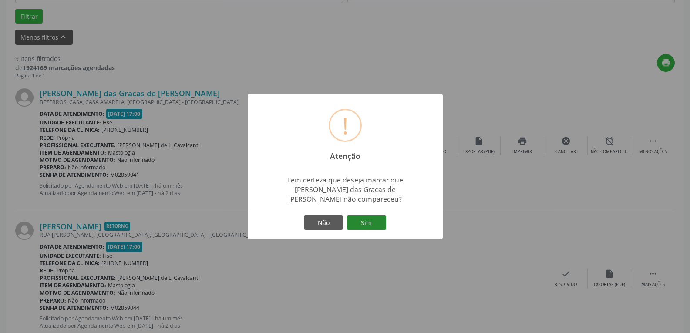
click at [372, 219] on button "Sim" at bounding box center [366, 223] width 39 height 15
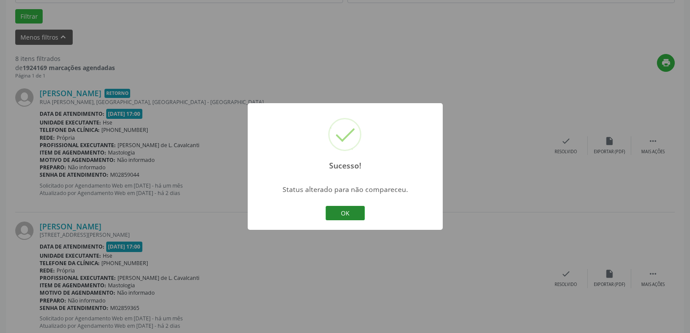
click at [357, 212] on button "OK" at bounding box center [345, 213] width 39 height 15
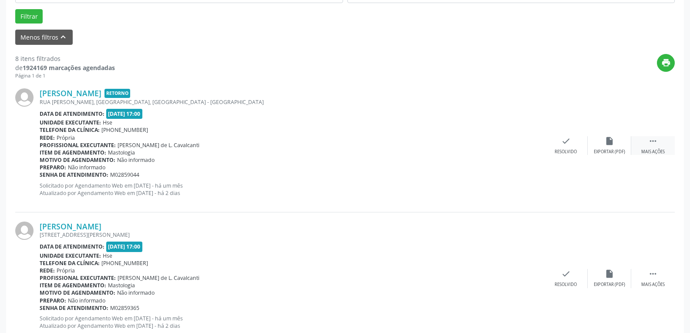
click at [660, 143] on div " Mais ações" at bounding box center [653, 145] width 44 height 19
click at [616, 142] on div "alarm_off Não compareceu" at bounding box center [610, 145] width 44 height 19
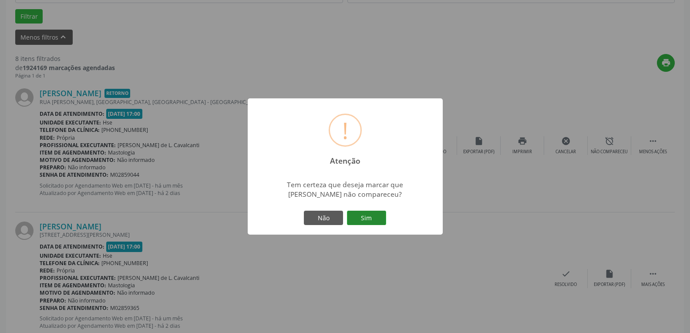
click at [377, 217] on button "Sim" at bounding box center [366, 218] width 39 height 15
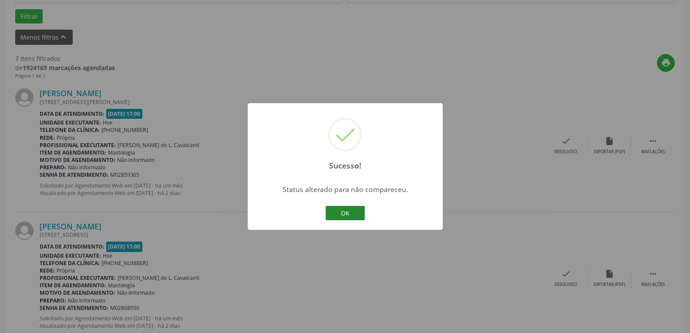
click at [349, 216] on button "OK" at bounding box center [345, 213] width 39 height 15
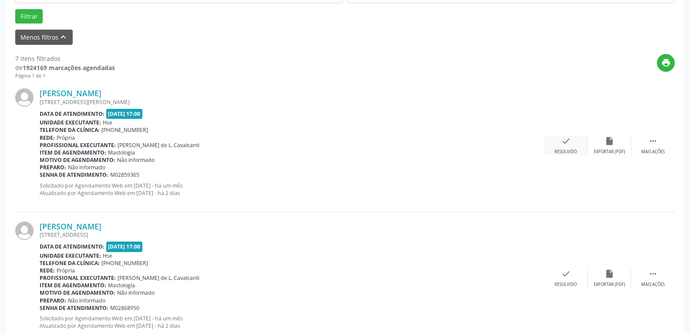
click at [570, 142] on icon "check" at bounding box center [566, 141] width 10 height 10
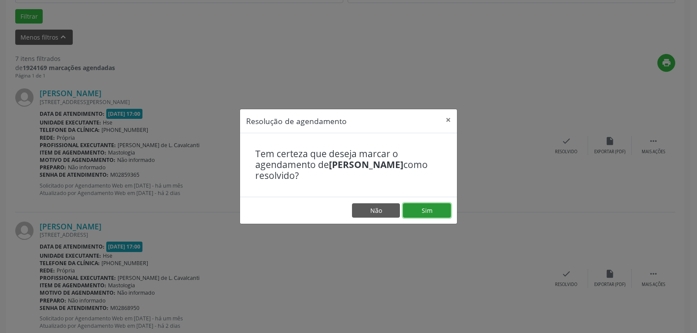
click at [426, 215] on button "Sim" at bounding box center [427, 210] width 48 height 15
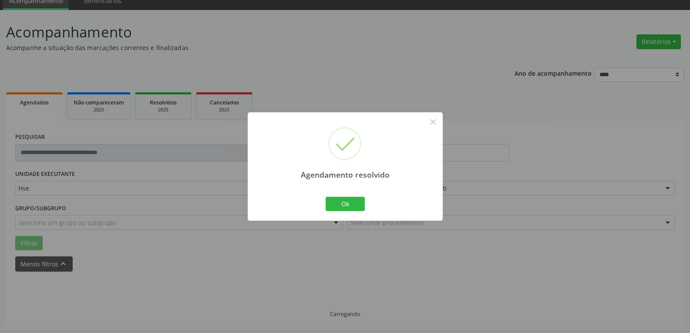
scroll to position [47, 0]
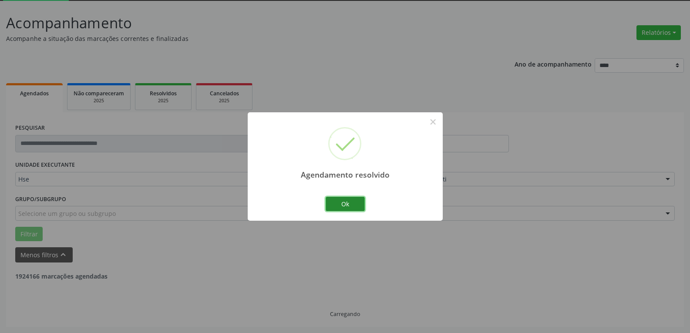
click at [343, 197] on button "Ok" at bounding box center [345, 204] width 39 height 15
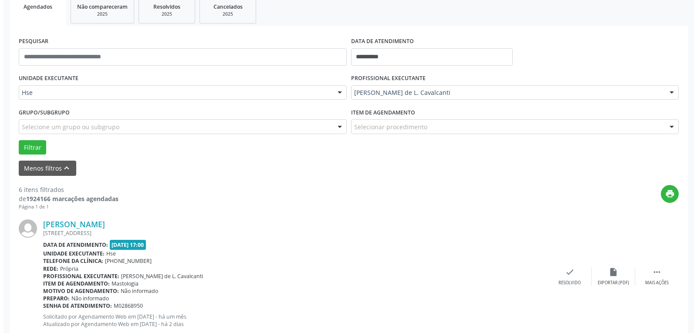
scroll to position [134, 0]
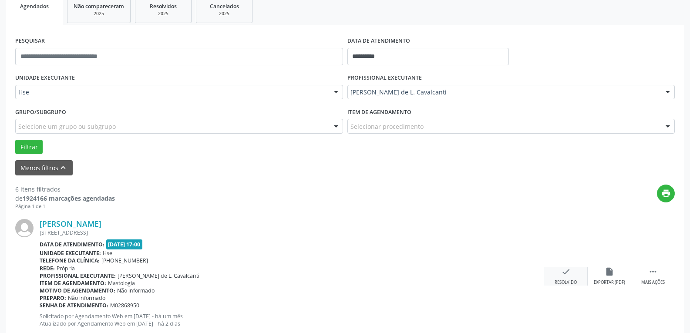
click at [569, 271] on icon "check" at bounding box center [566, 272] width 10 height 10
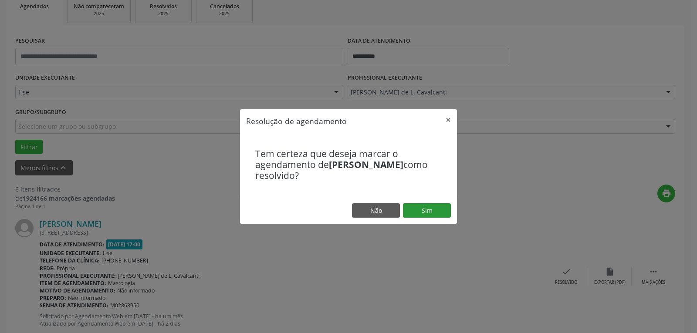
drag, startPoint x: 425, startPoint y: 199, endPoint x: 424, endPoint y: 205, distance: 6.5
click at [425, 202] on footer "Não Sim" at bounding box center [348, 210] width 217 height 27
click at [424, 205] on button "Sim" at bounding box center [427, 210] width 48 height 15
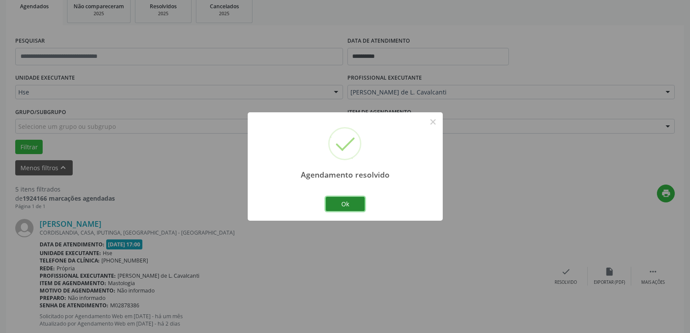
click at [342, 202] on button "Ok" at bounding box center [345, 204] width 39 height 15
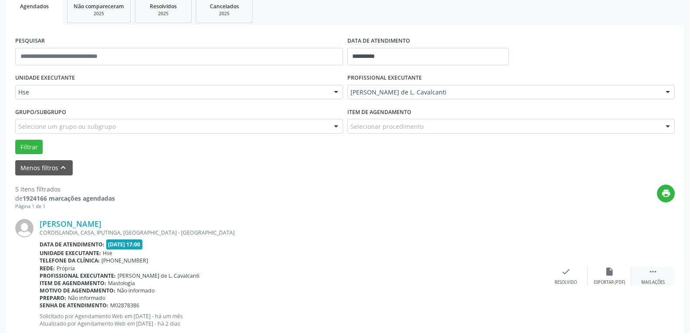
click at [660, 271] on div " Mais ações" at bounding box center [653, 276] width 44 height 19
click at [605, 260] on div "[PERSON_NAME] [GEOGRAPHIC_DATA], CASA, [GEOGRAPHIC_DATA], [GEOGRAPHIC_DATA] - […" at bounding box center [345, 276] width 660 height 133
click at [606, 275] on icon "alarm_off" at bounding box center [610, 272] width 10 height 10
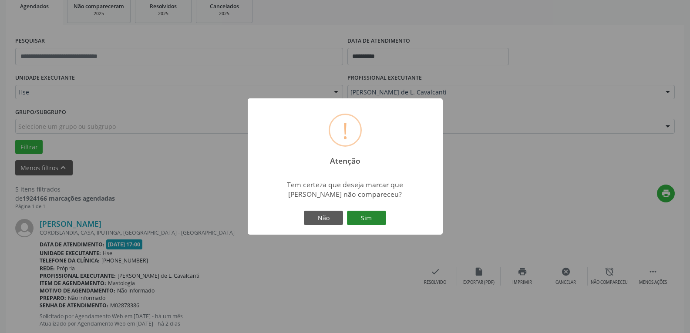
click at [380, 220] on button "Sim" at bounding box center [366, 218] width 39 height 15
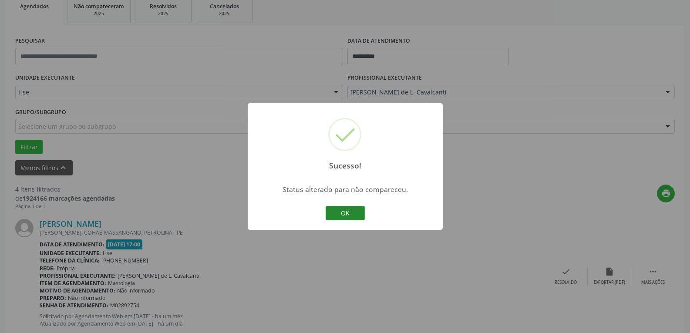
click at [348, 219] on button "OK" at bounding box center [345, 213] width 39 height 15
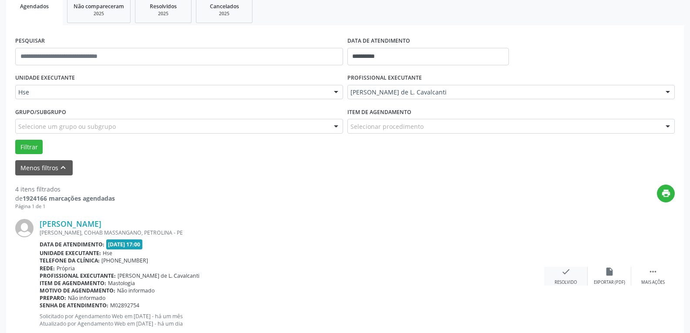
click at [563, 278] on div "check Resolvido" at bounding box center [566, 276] width 44 height 19
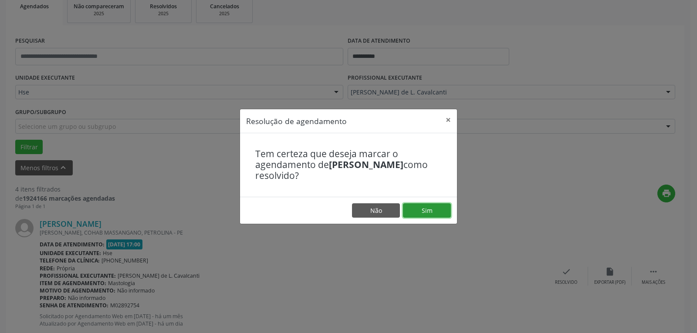
click at [438, 211] on button "Sim" at bounding box center [427, 210] width 48 height 15
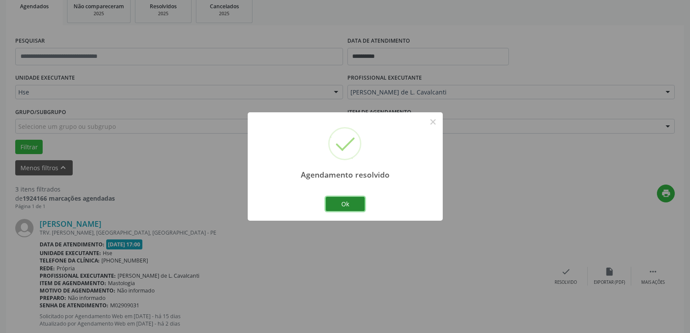
click at [354, 199] on button "Ok" at bounding box center [345, 204] width 39 height 15
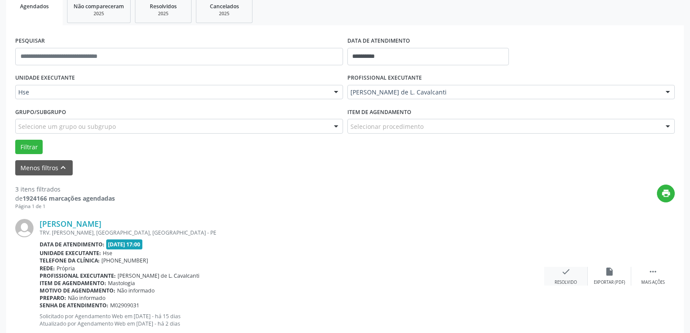
click at [573, 276] on div "check Resolvido" at bounding box center [566, 276] width 44 height 19
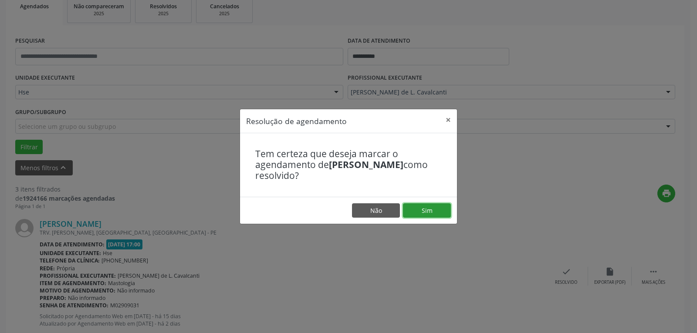
click at [432, 214] on button "Sim" at bounding box center [427, 210] width 48 height 15
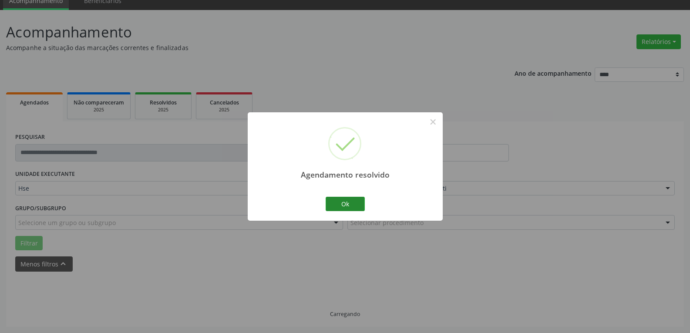
scroll to position [47, 0]
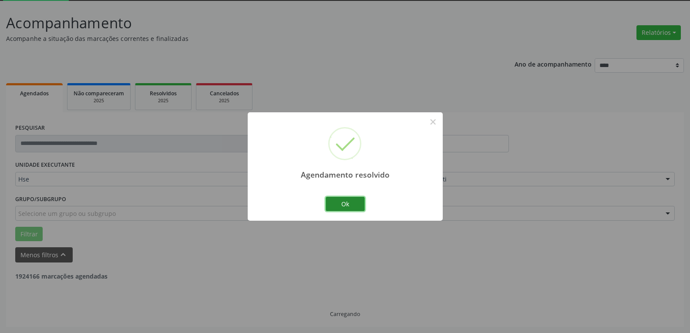
click at [340, 205] on button "Ok" at bounding box center [345, 204] width 39 height 15
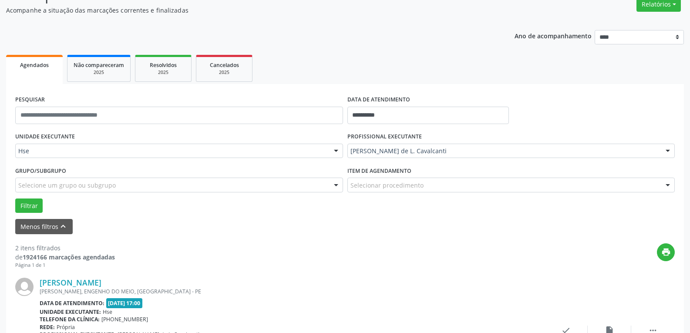
scroll to position [91, 0]
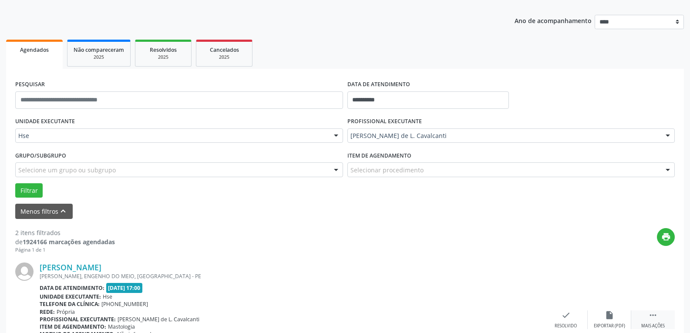
click at [651, 315] on icon "" at bounding box center [653, 315] width 10 height 10
click at [604, 318] on div "alarm_off Não compareceu" at bounding box center [610, 319] width 44 height 19
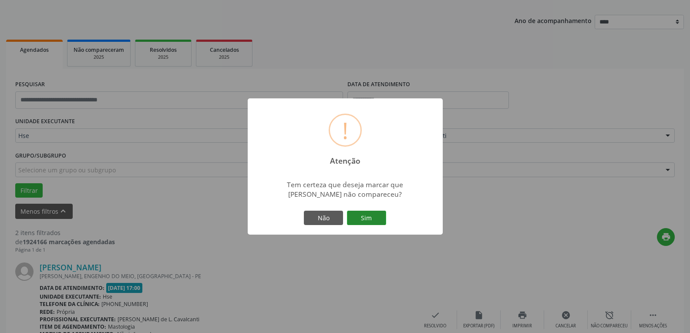
click at [368, 218] on button "Sim" at bounding box center [366, 218] width 39 height 15
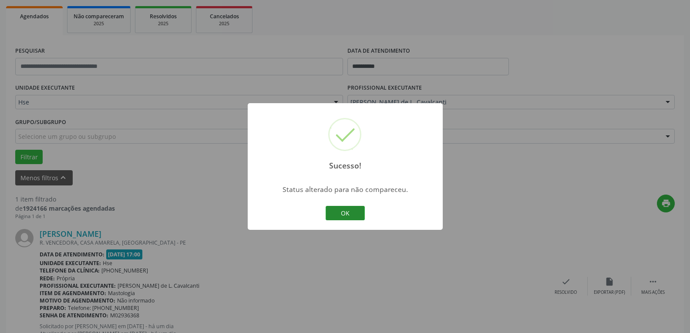
scroll to position [134, 0]
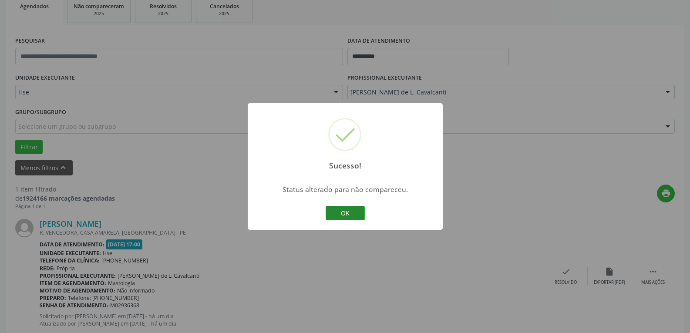
click at [354, 214] on button "OK" at bounding box center [345, 213] width 39 height 15
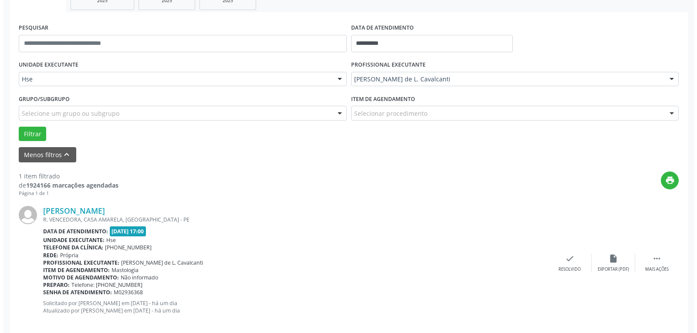
scroll to position [159, 0]
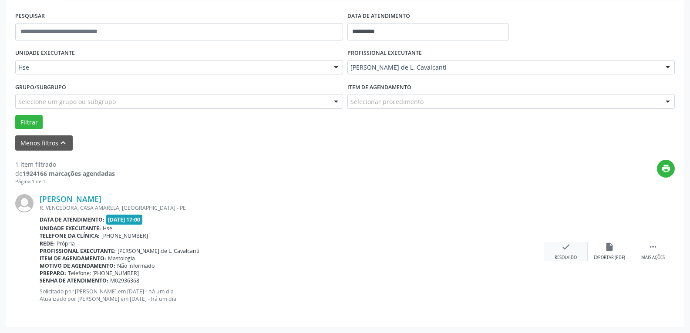
click at [570, 251] on icon "check" at bounding box center [566, 247] width 10 height 10
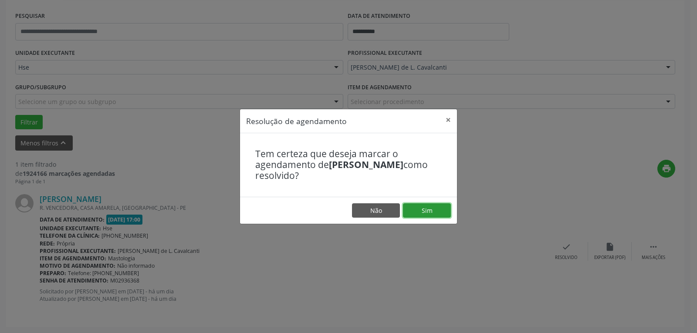
click at [422, 208] on button "Sim" at bounding box center [427, 210] width 48 height 15
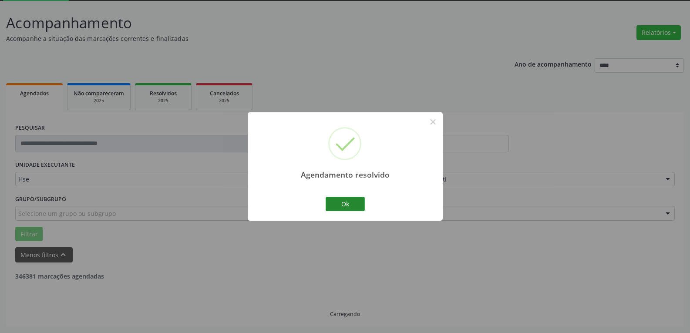
scroll to position [19, 0]
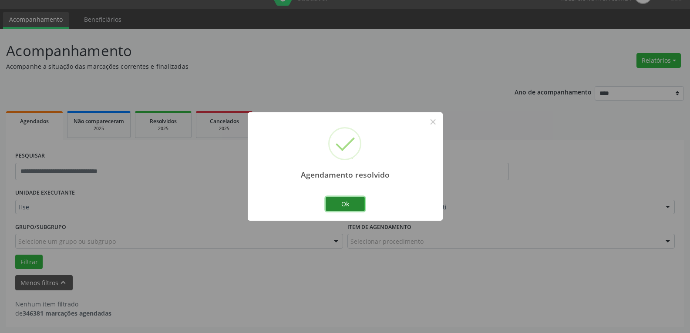
click at [348, 203] on button "Ok" at bounding box center [345, 204] width 39 height 15
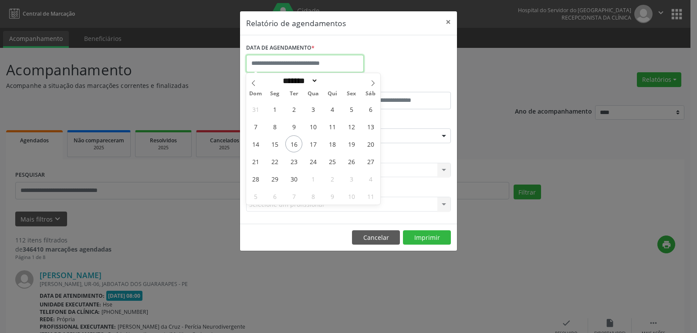
click at [313, 62] on input "text" at bounding box center [305, 63] width 118 height 17
click at [293, 143] on span "16" at bounding box center [293, 143] width 17 height 17
type input "**********"
click at [293, 143] on span "16" at bounding box center [293, 143] width 17 height 17
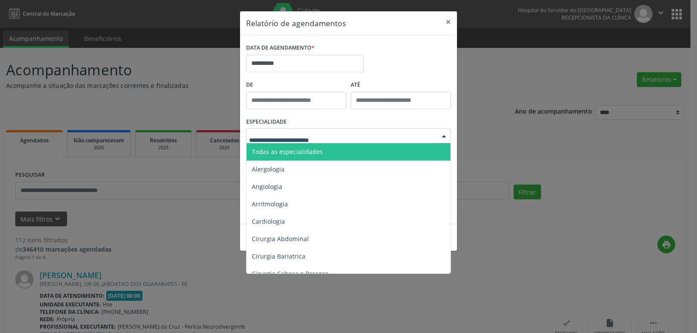
click at [313, 144] on span "Todas as especialidades" at bounding box center [348, 151] width 205 height 17
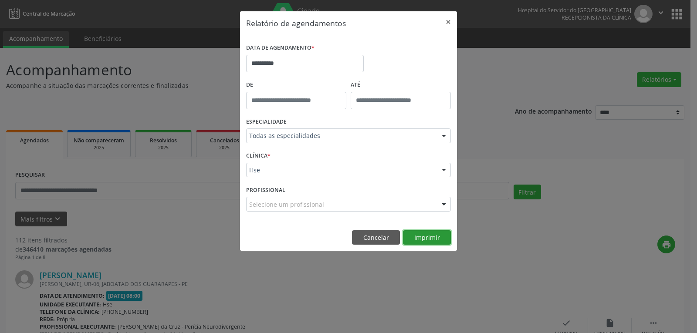
click at [417, 239] on button "Imprimir" at bounding box center [427, 237] width 48 height 15
